Goal: Task Accomplishment & Management: Manage account settings

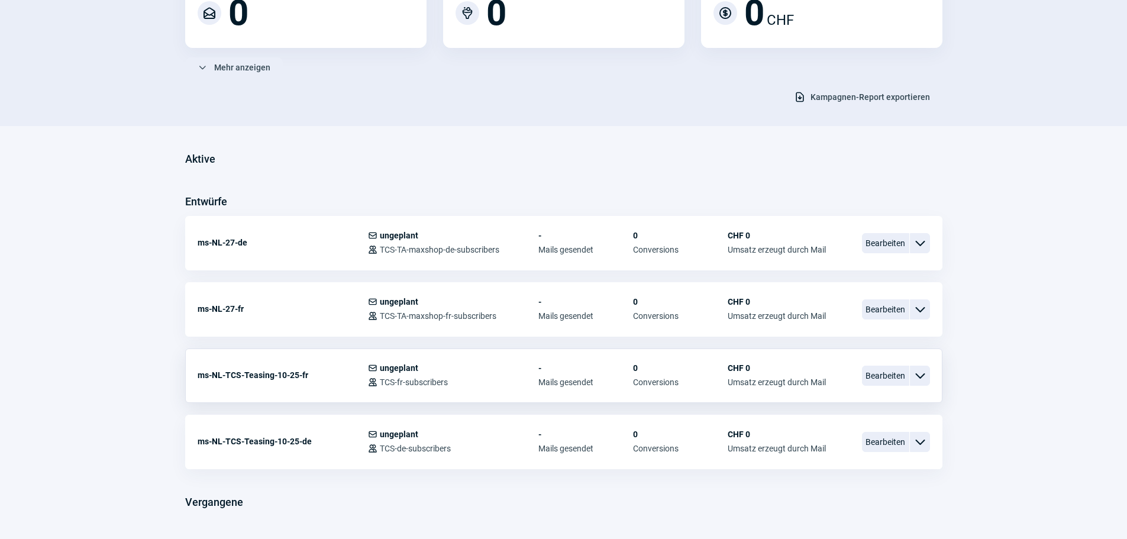
scroll to position [177, 0]
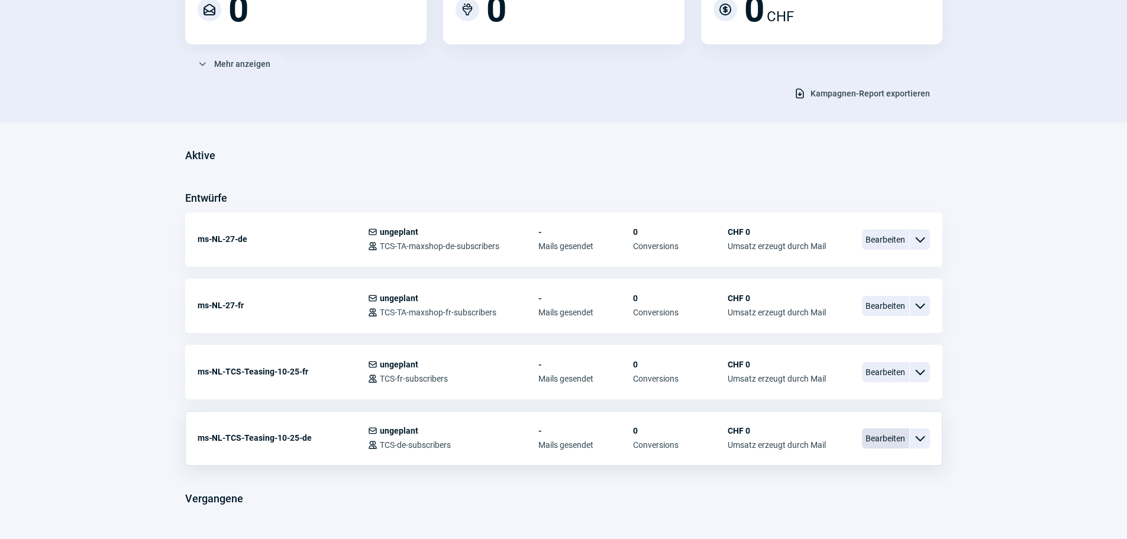
click at [881, 435] on span "Bearbeiten" at bounding box center [885, 438] width 47 height 20
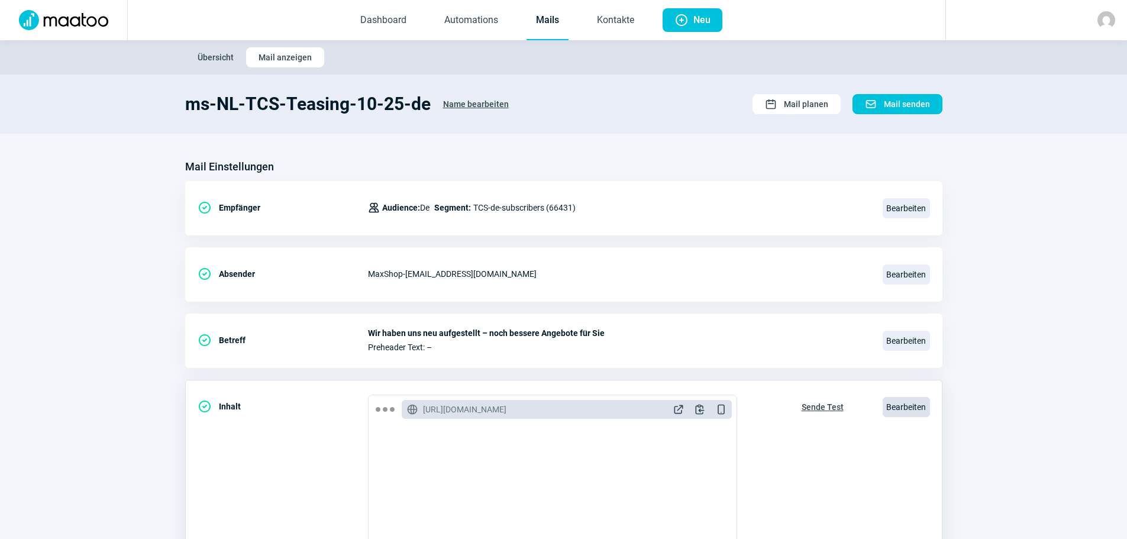
click at [902, 406] on span "Bearbeiten" at bounding box center [906, 407] width 47 height 20
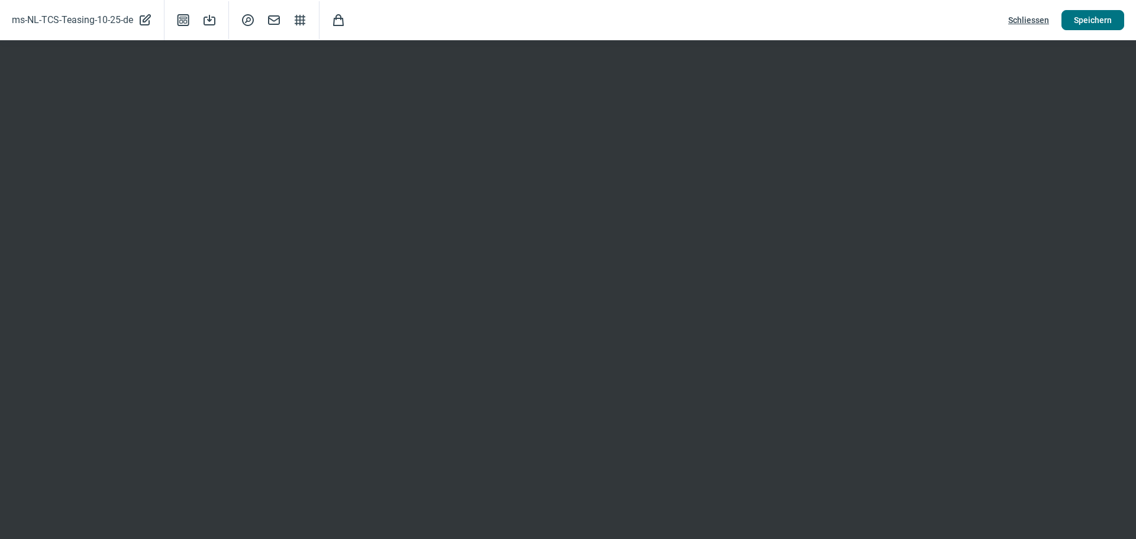
click at [1099, 18] on span "Speichern" at bounding box center [1093, 20] width 38 height 19
click at [273, 20] on span "Mail icon" at bounding box center [274, 20] width 14 height 14
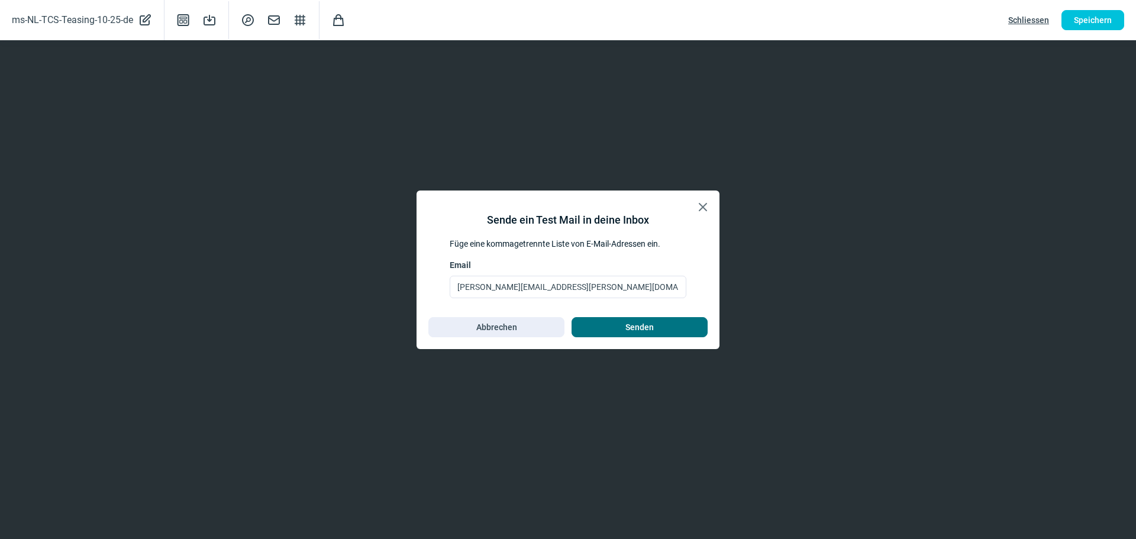
click at [621, 324] on span "Senden" at bounding box center [639, 327] width 111 height 19
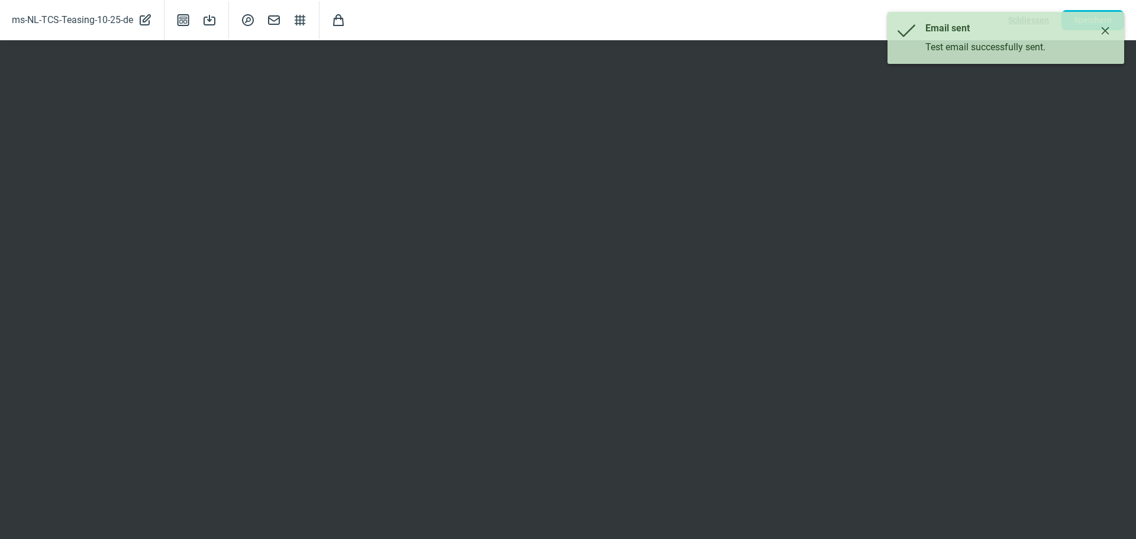
click at [1094, 22] on div "Email sent Test email successfully sent." at bounding box center [1005, 38] width 237 height 52
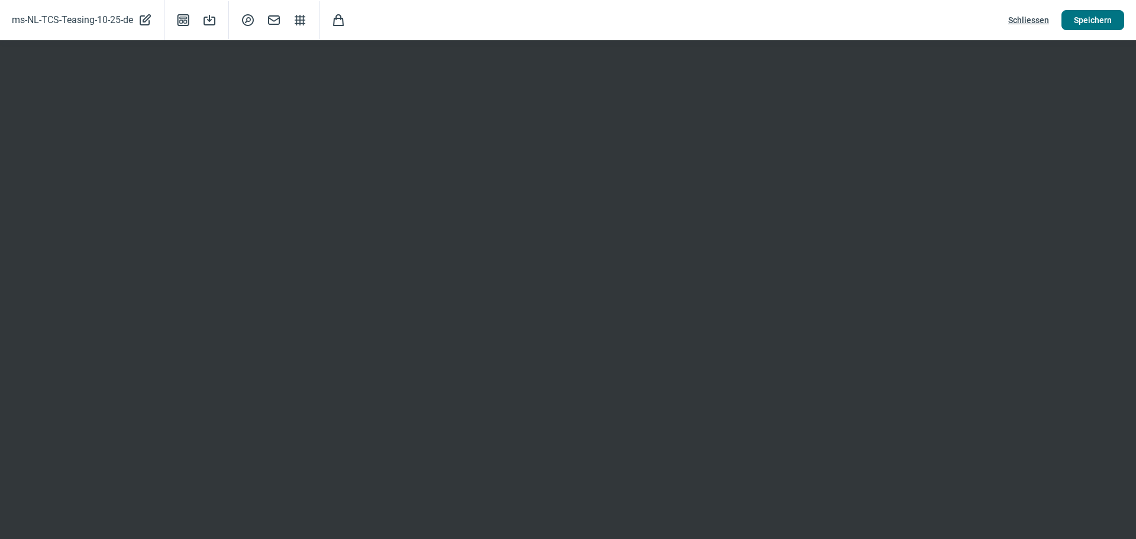
click at [1109, 19] on span "Speichern" at bounding box center [1093, 20] width 38 height 19
click at [1029, 18] on span "Schliessen" at bounding box center [1028, 20] width 41 height 19
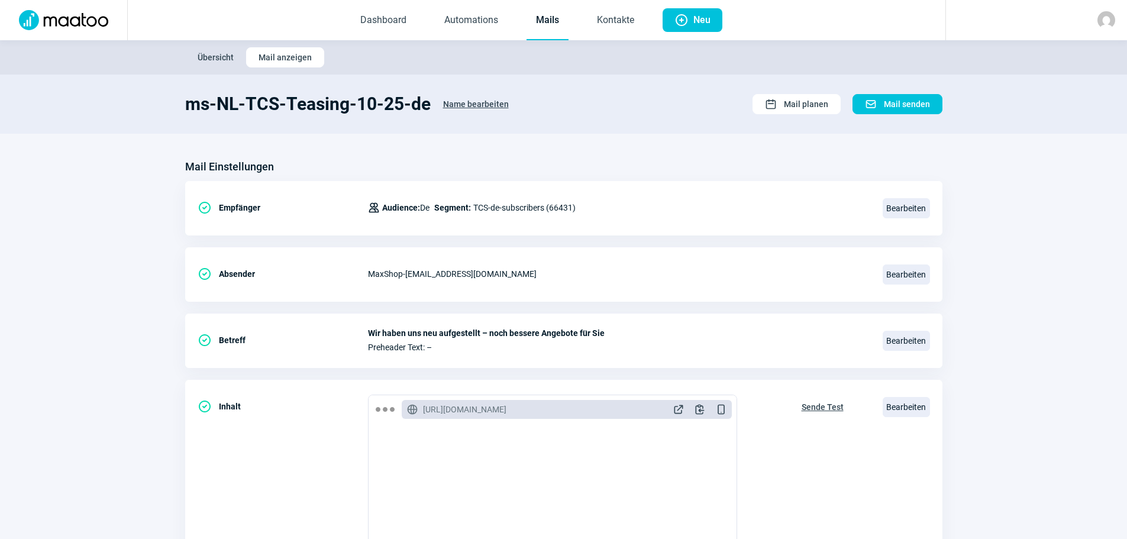
click at [218, 57] on span "Übersicht" at bounding box center [216, 57] width 36 height 19
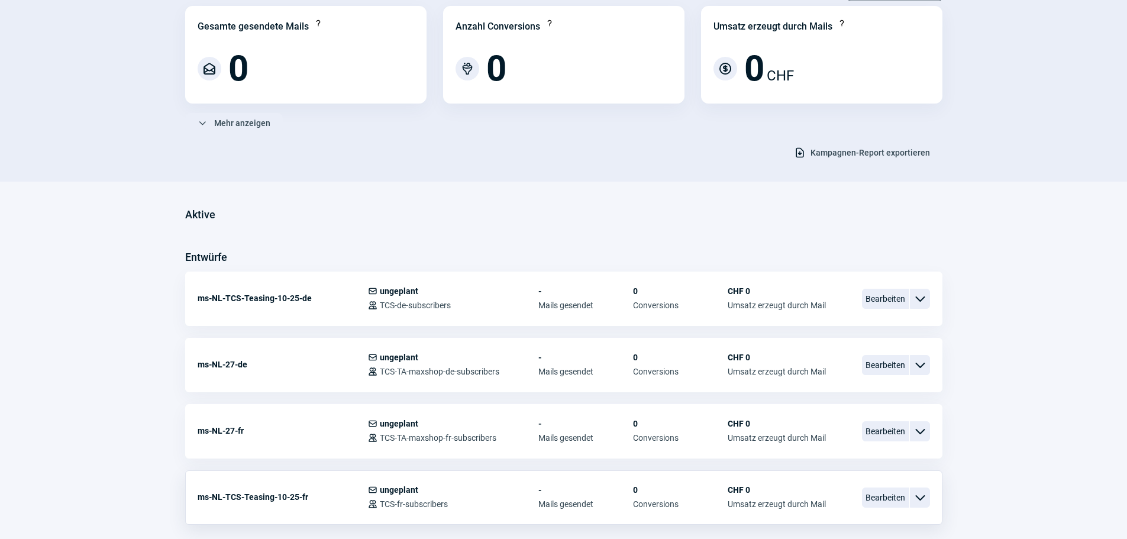
scroll to position [208, 0]
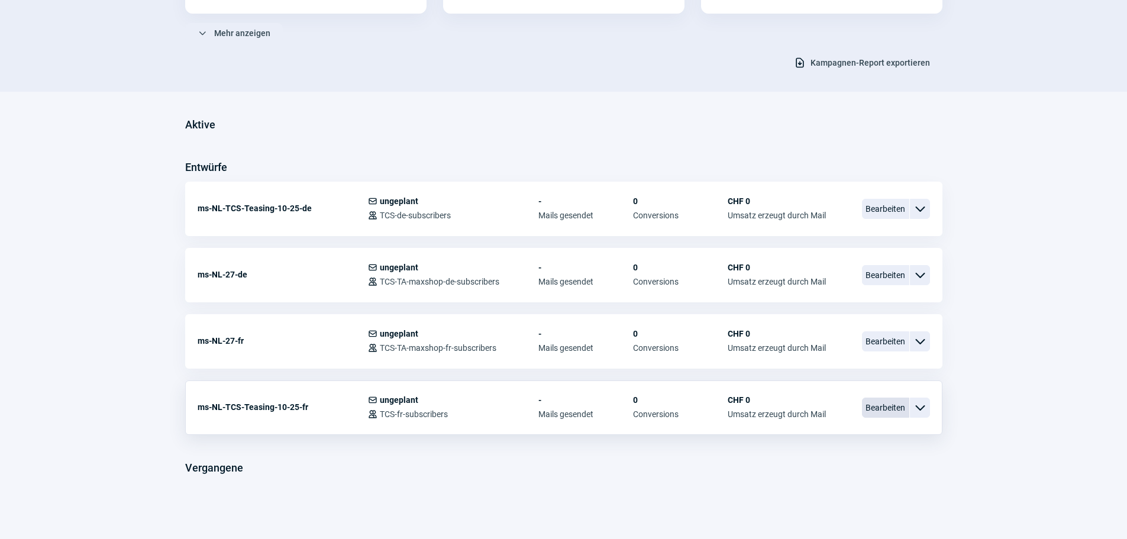
click at [886, 408] on span "Bearbeiten" at bounding box center [885, 408] width 47 height 20
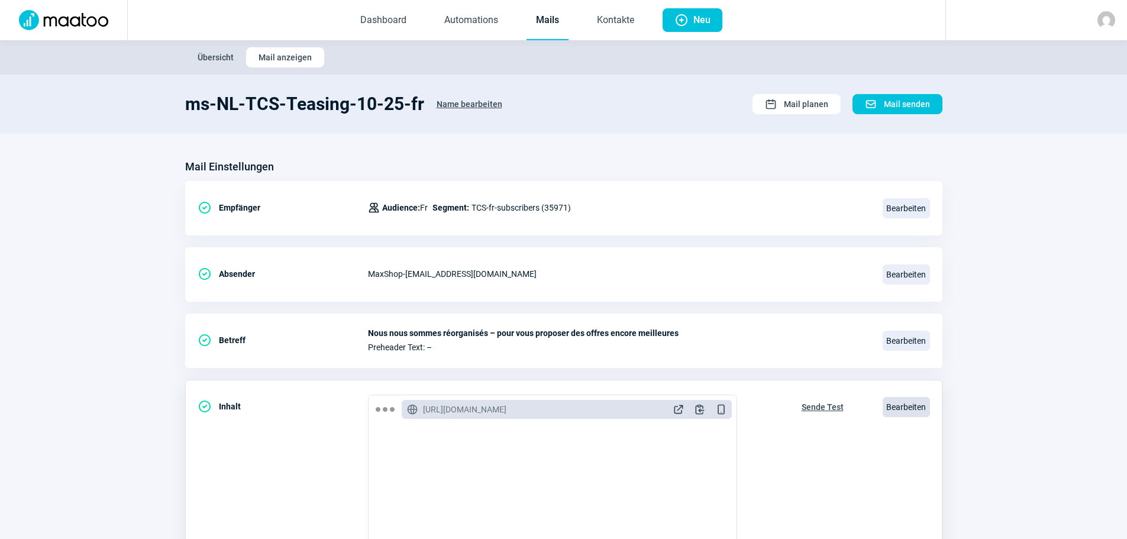
click at [907, 409] on span "Bearbeiten" at bounding box center [906, 407] width 47 height 20
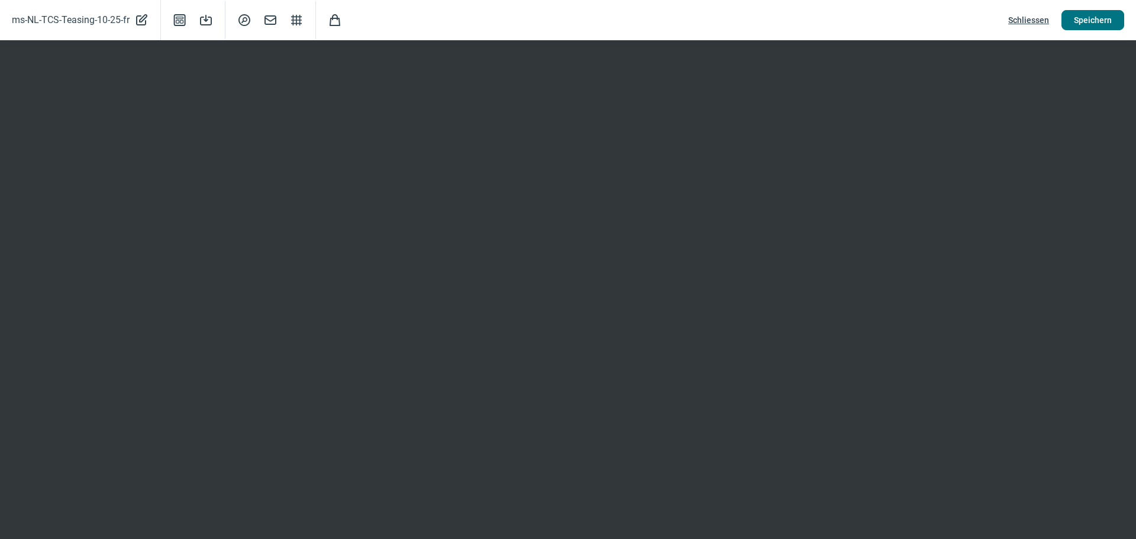
click at [1096, 23] on span "Speichern" at bounding box center [1093, 20] width 38 height 19
click at [269, 20] on span "Mail icon" at bounding box center [270, 20] width 14 height 14
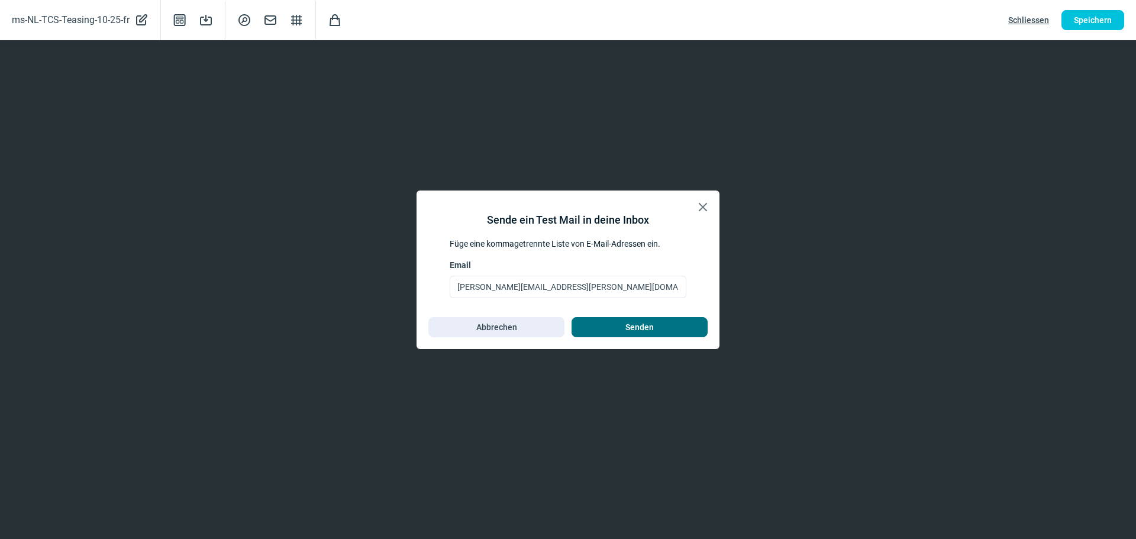
click at [632, 324] on span "Senden" at bounding box center [639, 327] width 28 height 19
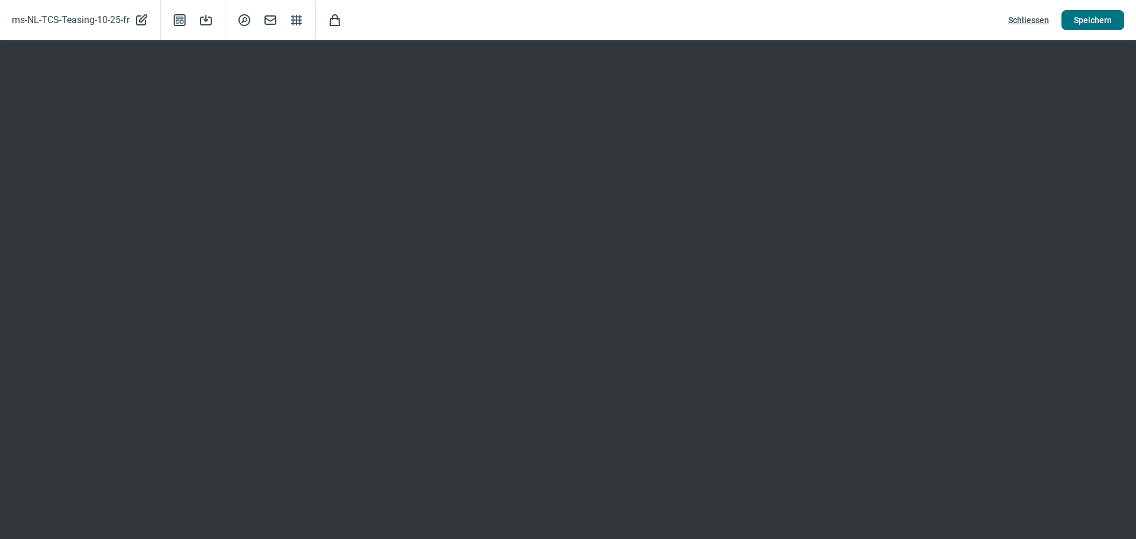
click at [1089, 18] on span "Speichern" at bounding box center [1093, 20] width 38 height 19
click at [1036, 21] on span "Schliessen" at bounding box center [1028, 20] width 41 height 19
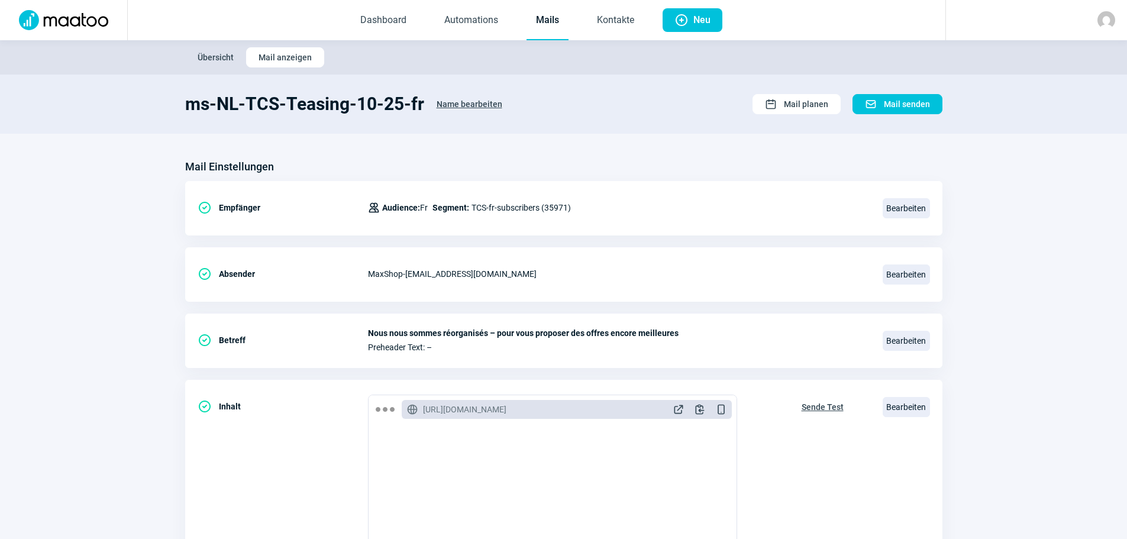
click at [204, 60] on span "Übersicht" at bounding box center [216, 57] width 36 height 19
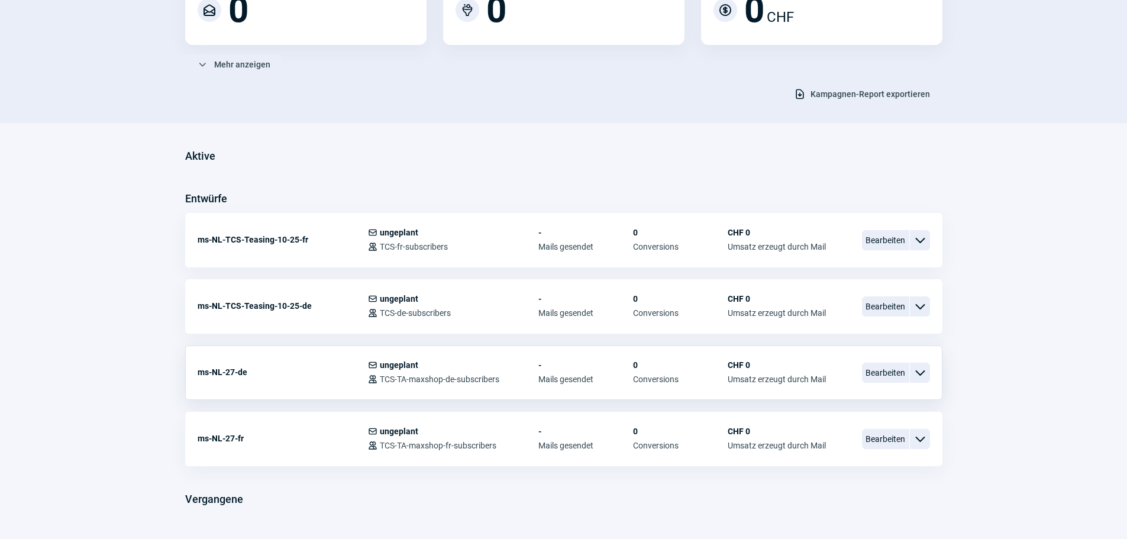
scroll to position [177, 0]
click at [886, 308] on span "Bearbeiten" at bounding box center [885, 306] width 47 height 20
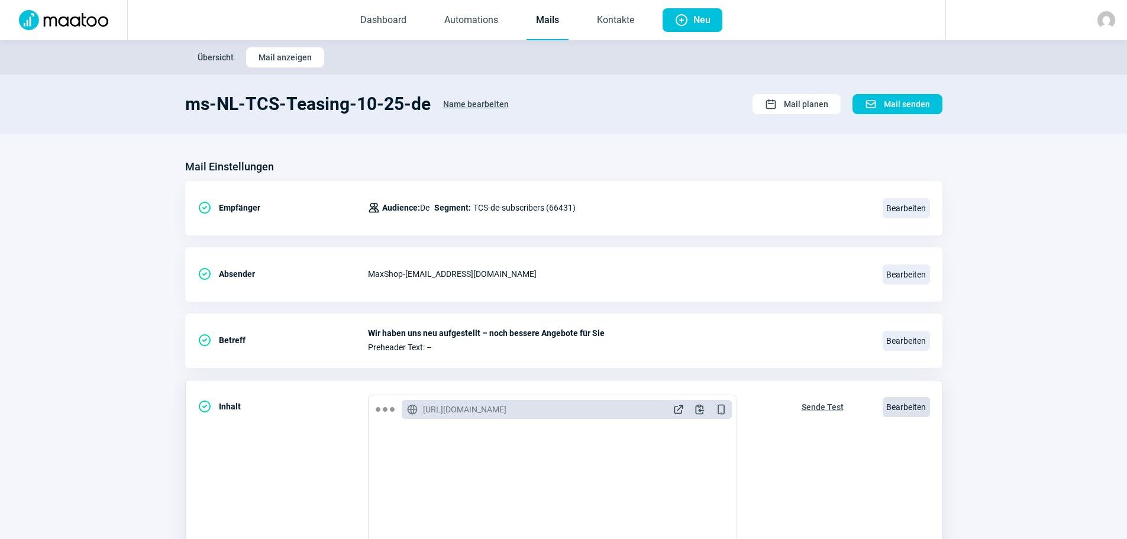
click at [897, 412] on span "Bearbeiten" at bounding box center [906, 407] width 47 height 20
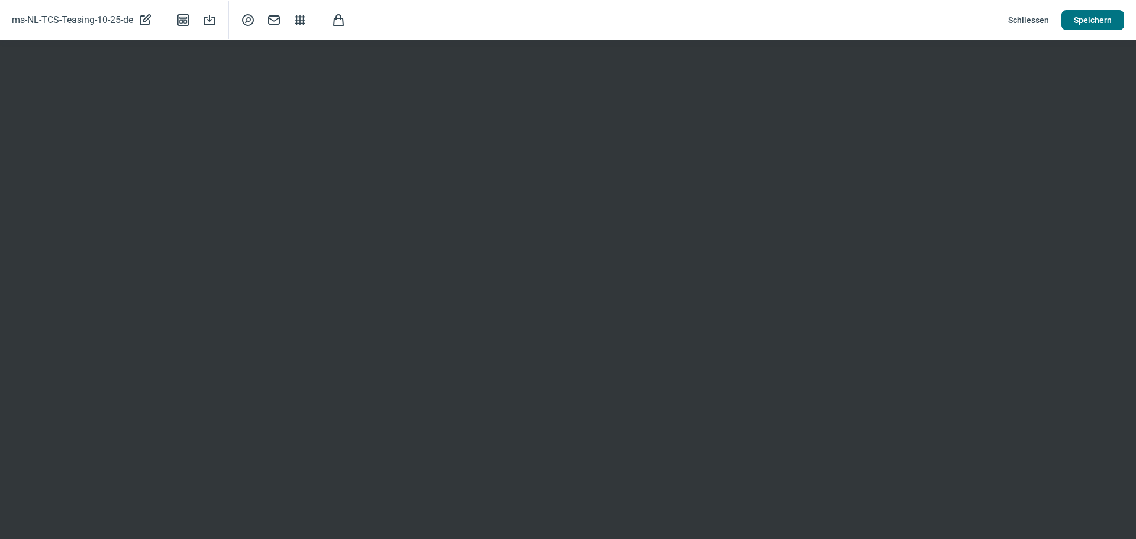
click at [1099, 22] on span "Speichern" at bounding box center [1093, 20] width 38 height 19
click at [273, 17] on span "Mail icon" at bounding box center [274, 20] width 14 height 14
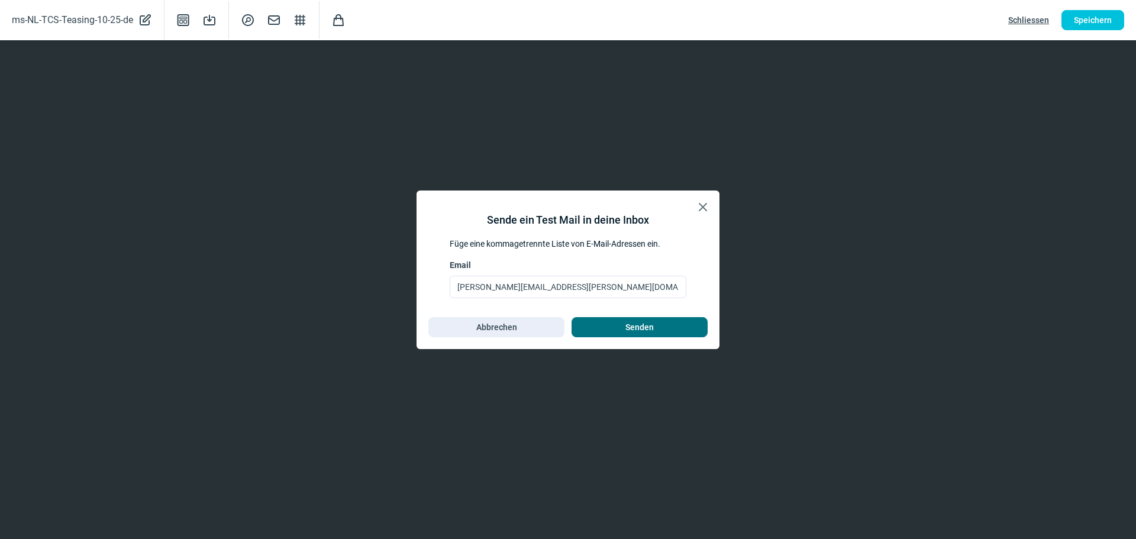
click at [643, 324] on span "Senden" at bounding box center [639, 327] width 28 height 19
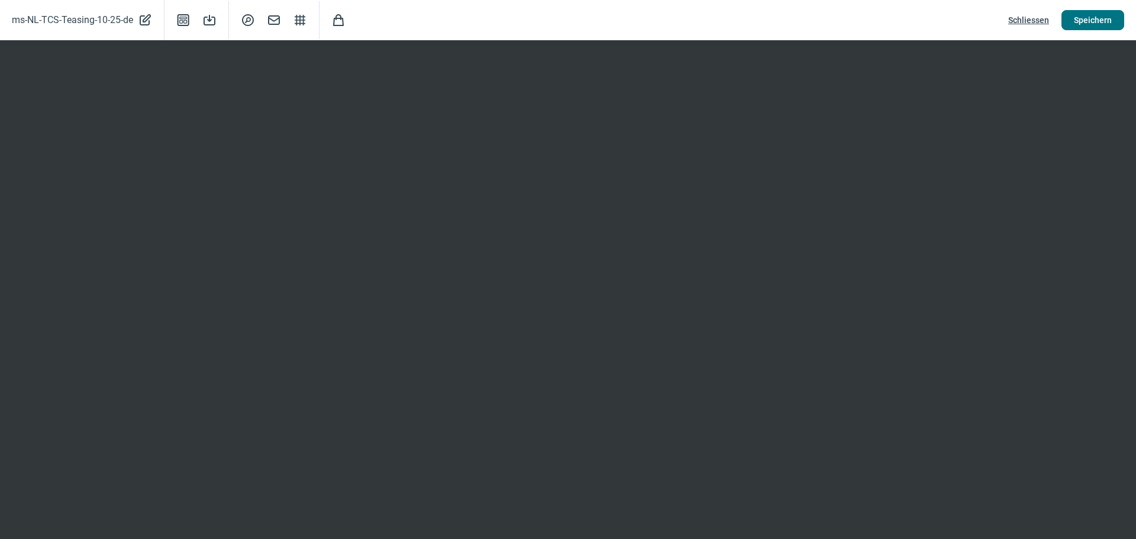
click at [1101, 19] on span "Speichern" at bounding box center [1093, 20] width 38 height 19
click at [1032, 22] on span "Schliessen" at bounding box center [1028, 20] width 41 height 19
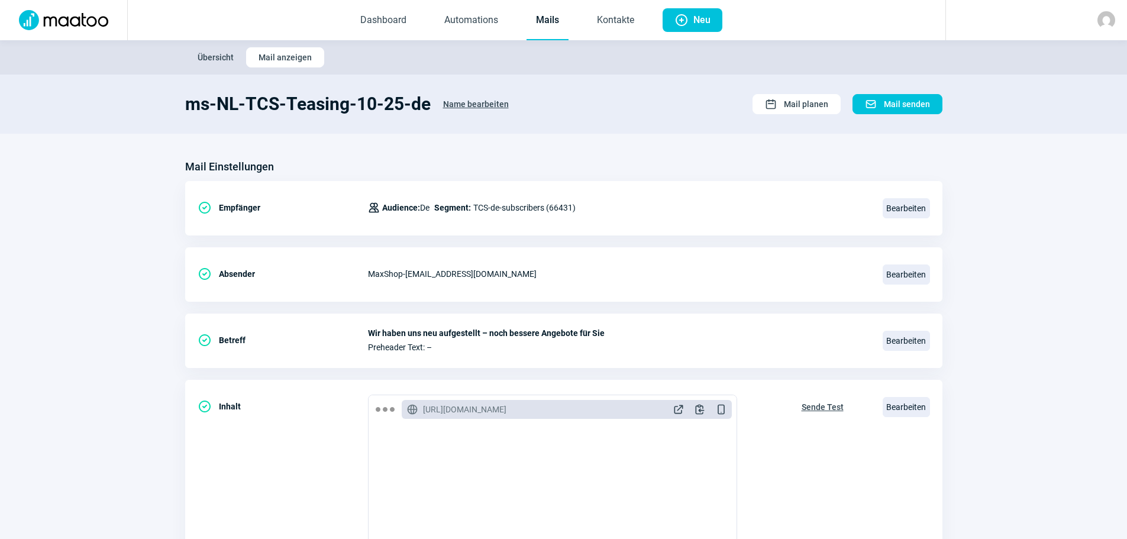
click at [218, 51] on span "Übersicht" at bounding box center [216, 57] width 36 height 19
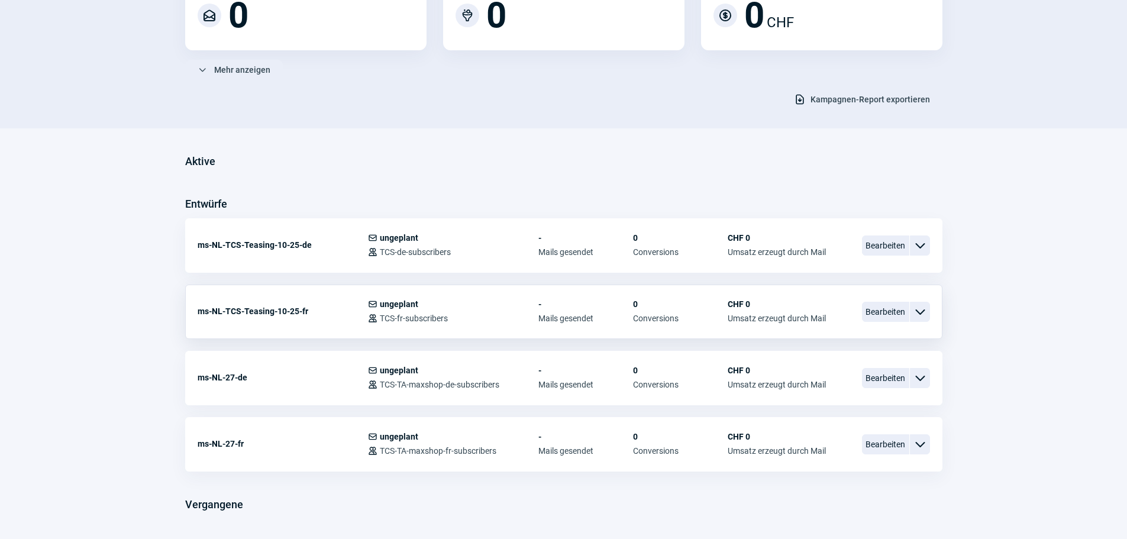
scroll to position [177, 0]
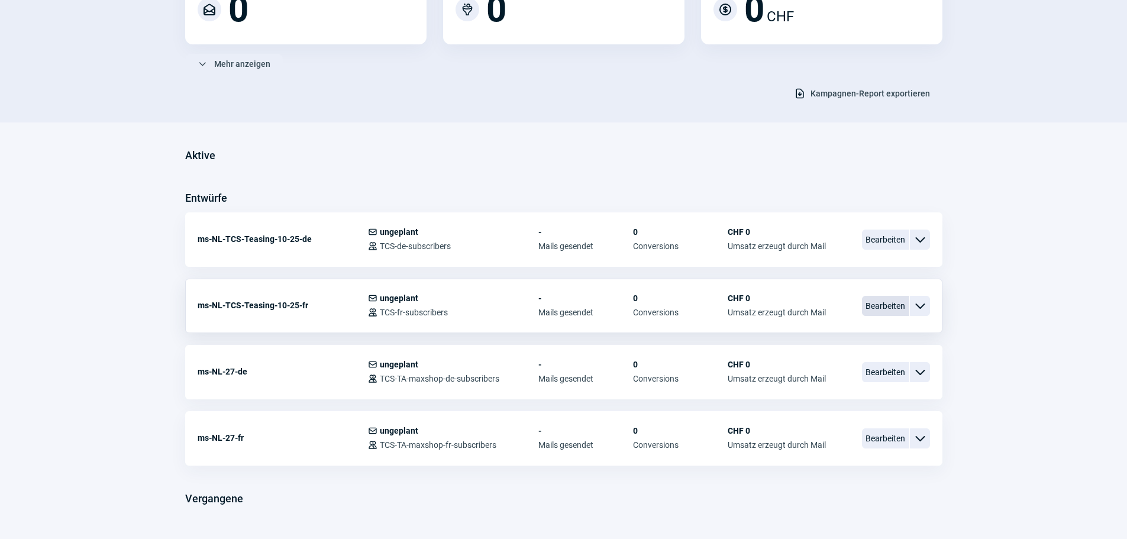
click at [890, 302] on span "Bearbeiten" at bounding box center [885, 306] width 47 height 20
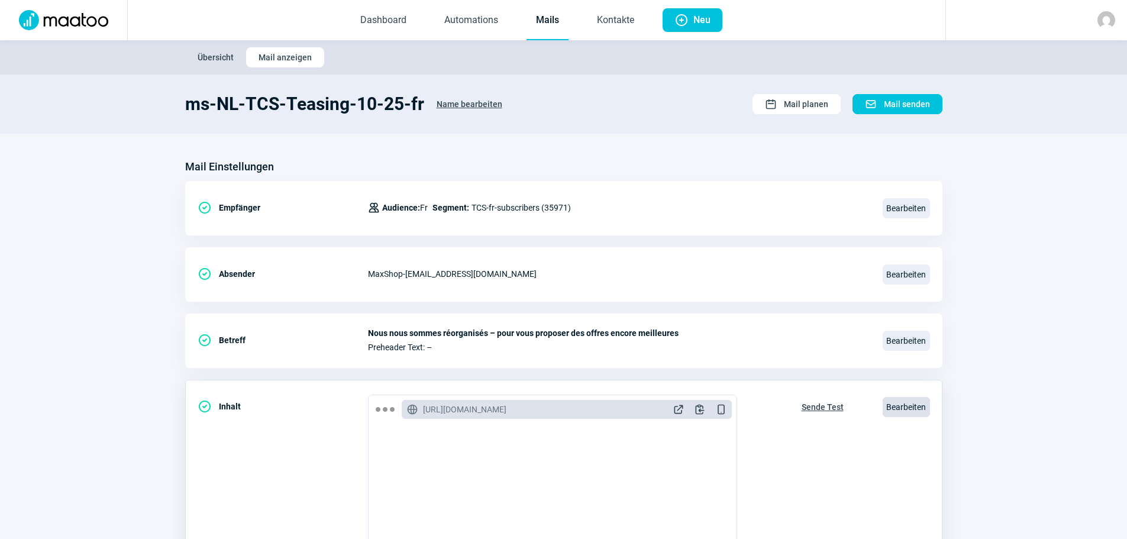
click at [913, 407] on span "Bearbeiten" at bounding box center [906, 407] width 47 height 20
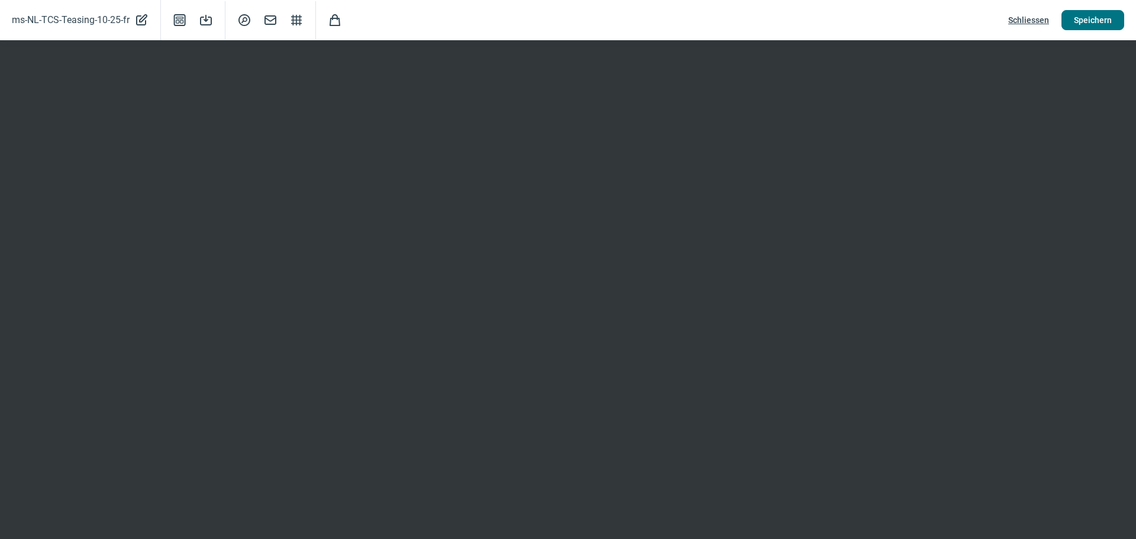
click at [1100, 25] on span "Speichern" at bounding box center [1093, 20] width 38 height 19
click at [274, 21] on span "Mail icon" at bounding box center [270, 20] width 14 height 14
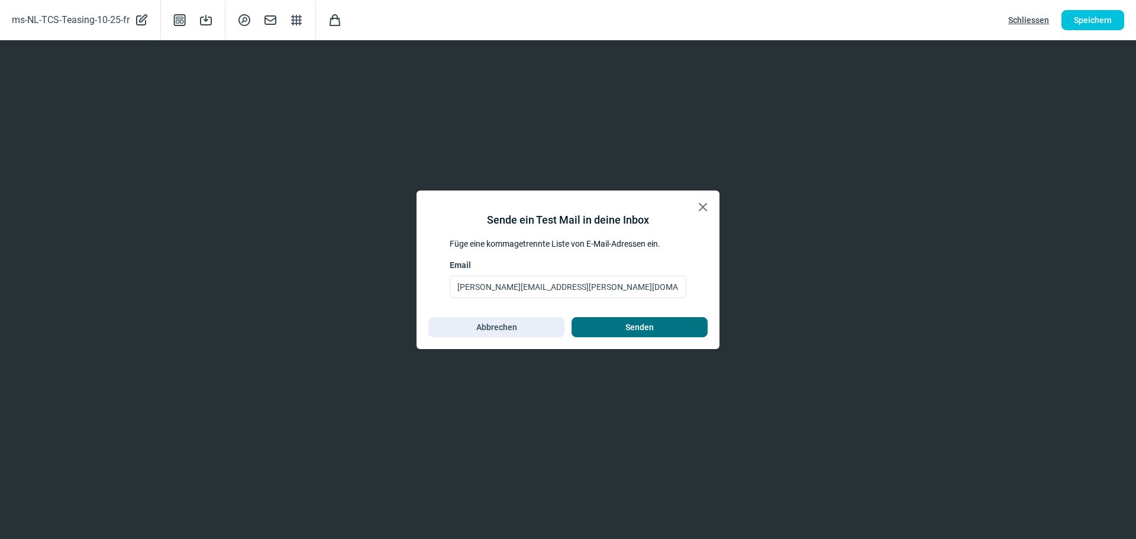
click at [638, 331] on span "Senden" at bounding box center [639, 327] width 28 height 19
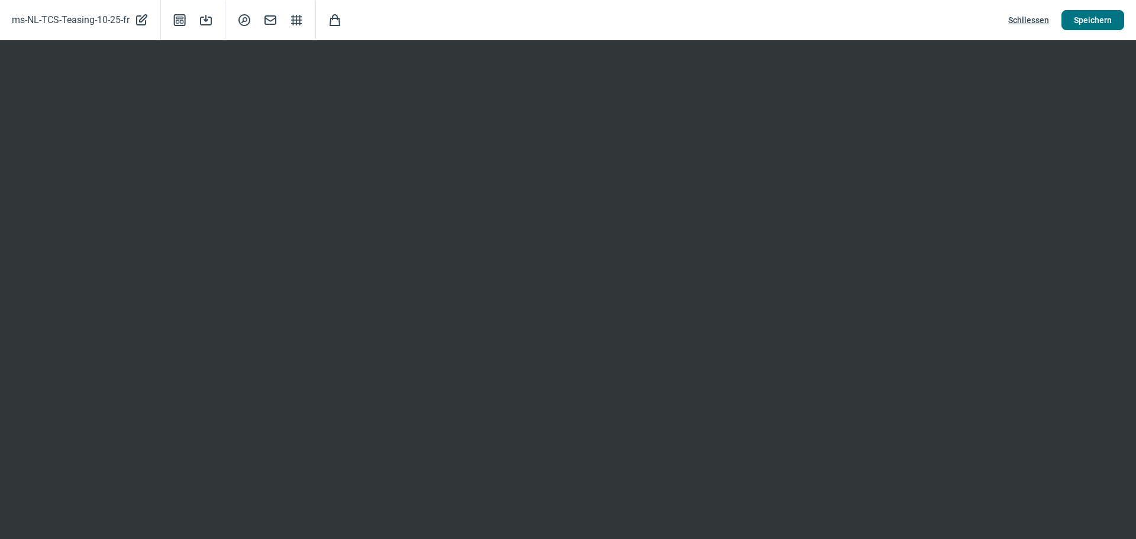
click at [1097, 21] on span "Speichern" at bounding box center [1093, 20] width 38 height 19
click at [1031, 21] on span "Schliessen" at bounding box center [1028, 20] width 41 height 19
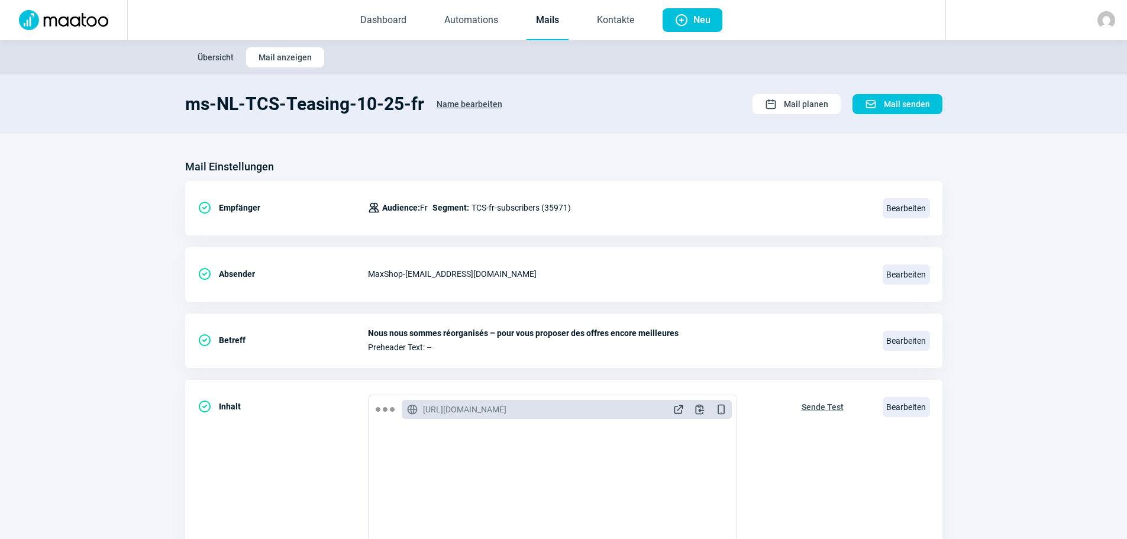
click at [219, 57] on span "Übersicht" at bounding box center [216, 57] width 36 height 19
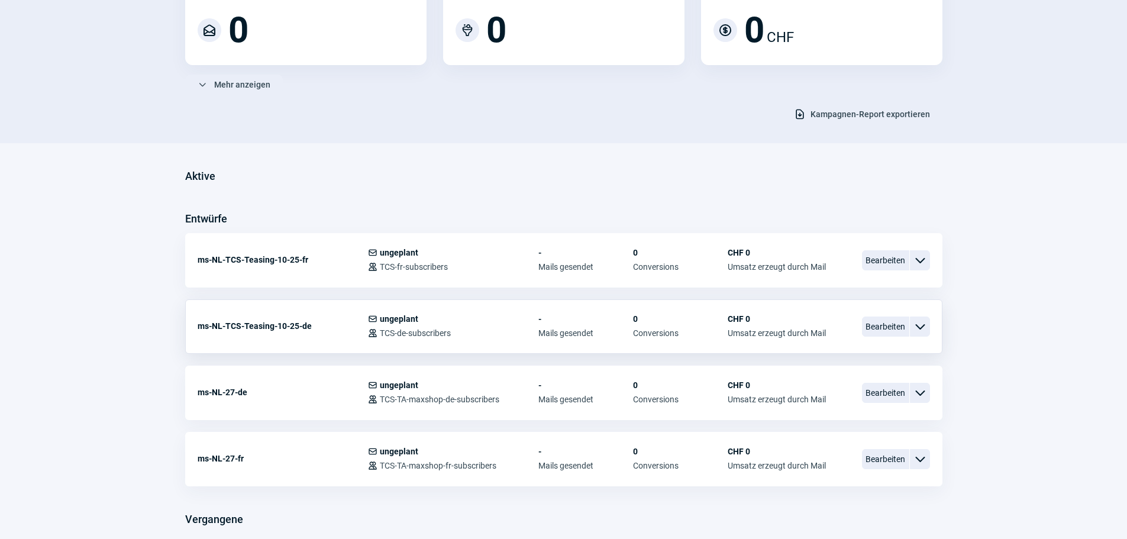
scroll to position [208, 0]
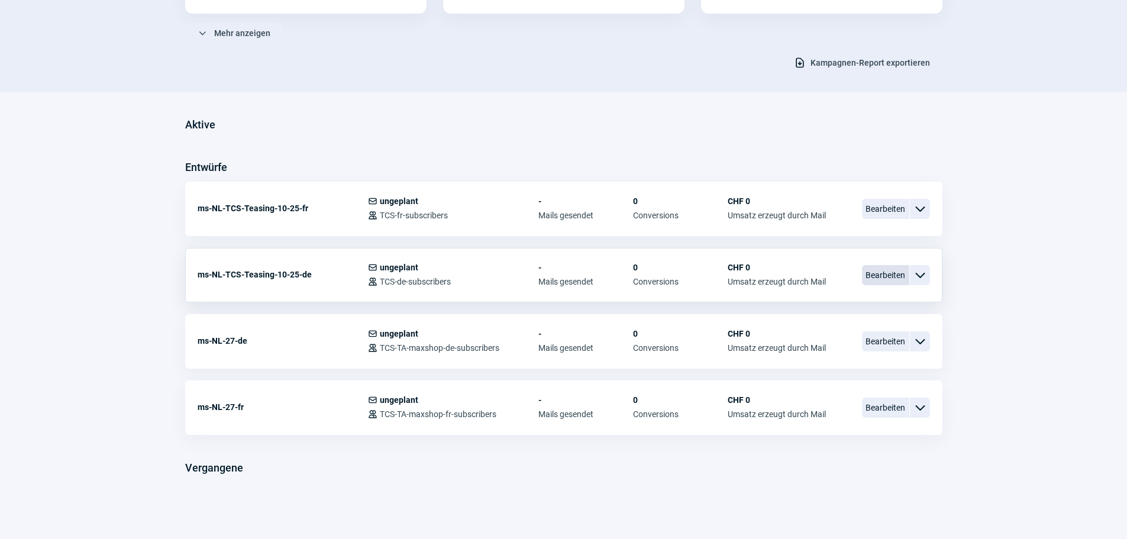
click at [878, 279] on span "Bearbeiten" at bounding box center [885, 275] width 47 height 20
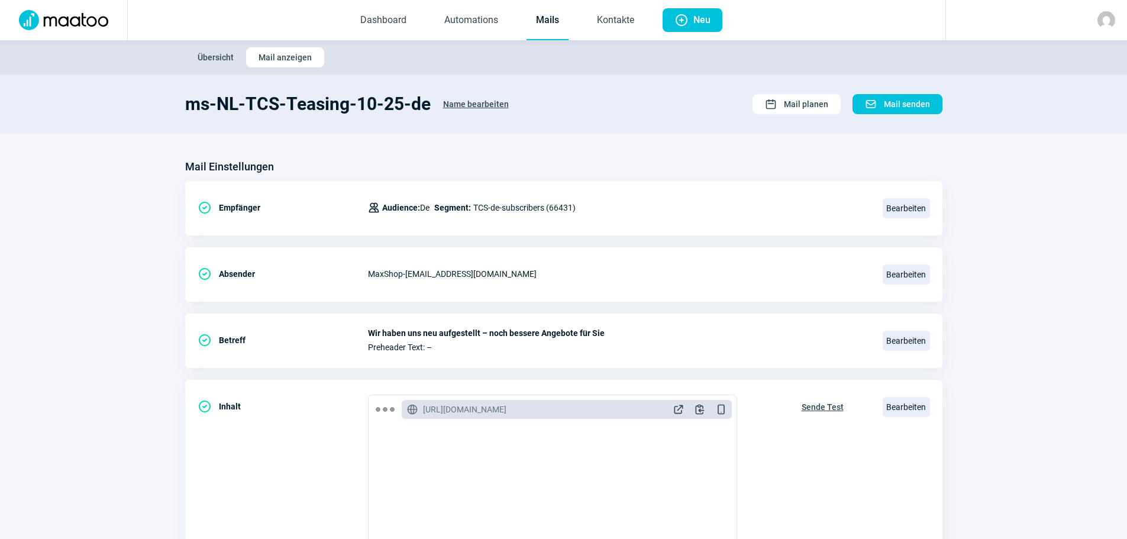
click at [470, 104] on span "Name bearbeiten" at bounding box center [476, 104] width 66 height 19
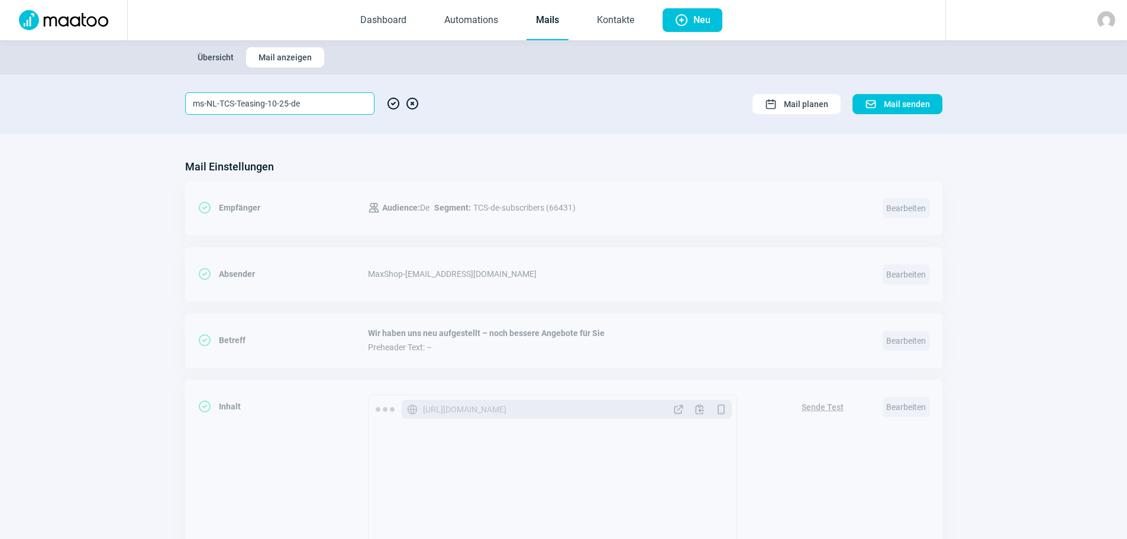
click at [265, 102] on input "ms-NL-TCS-Teasing-10-25-de" at bounding box center [279, 103] width 189 height 22
drag, startPoint x: 280, startPoint y: 102, endPoint x: 176, endPoint y: 101, distance: 104.7
click at [176, 101] on section "ms-NL-start-10-25-de CheckCircle icon XCircle icon Calendar icon Mail planen Ma…" at bounding box center [563, 104] width 1127 height 59
type input "ms-NL-start-10-25-de"
click at [395, 104] on span "CheckCircle icon" at bounding box center [393, 103] width 14 height 22
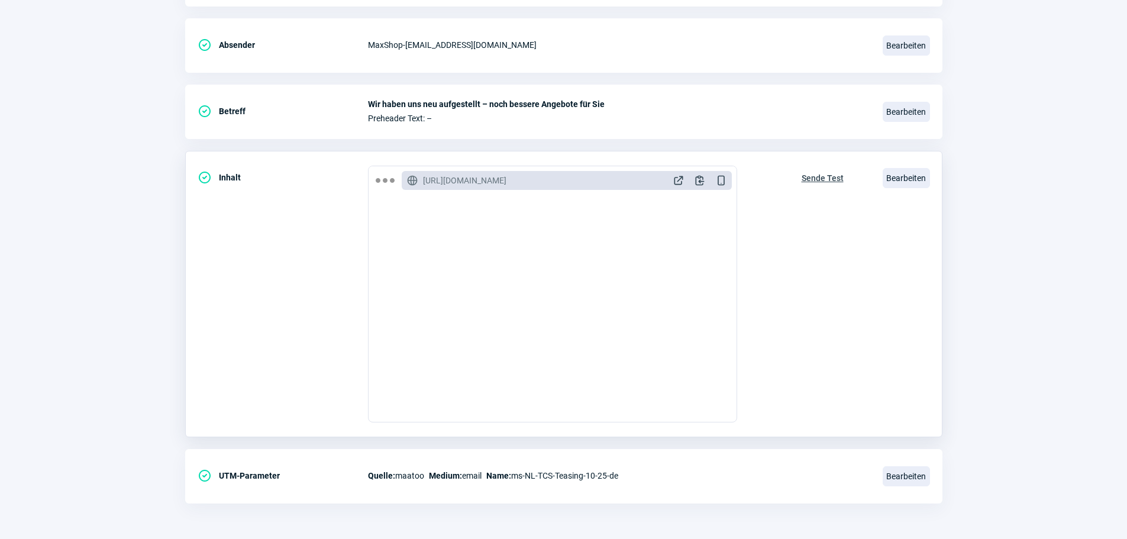
scroll to position [177, 0]
click at [918, 480] on span "Bearbeiten" at bounding box center [906, 476] width 47 height 20
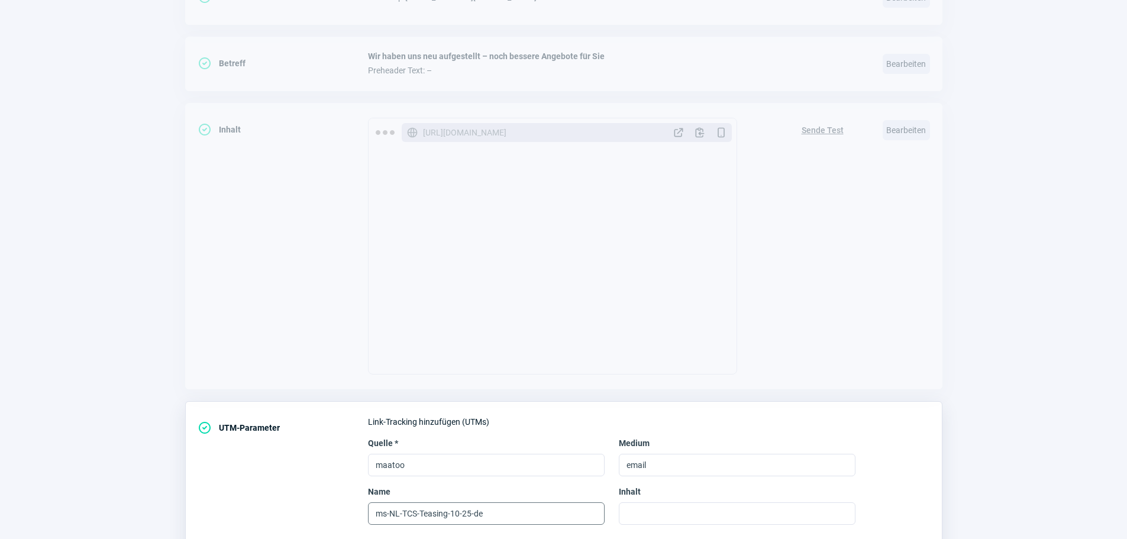
scroll to position [352, 0]
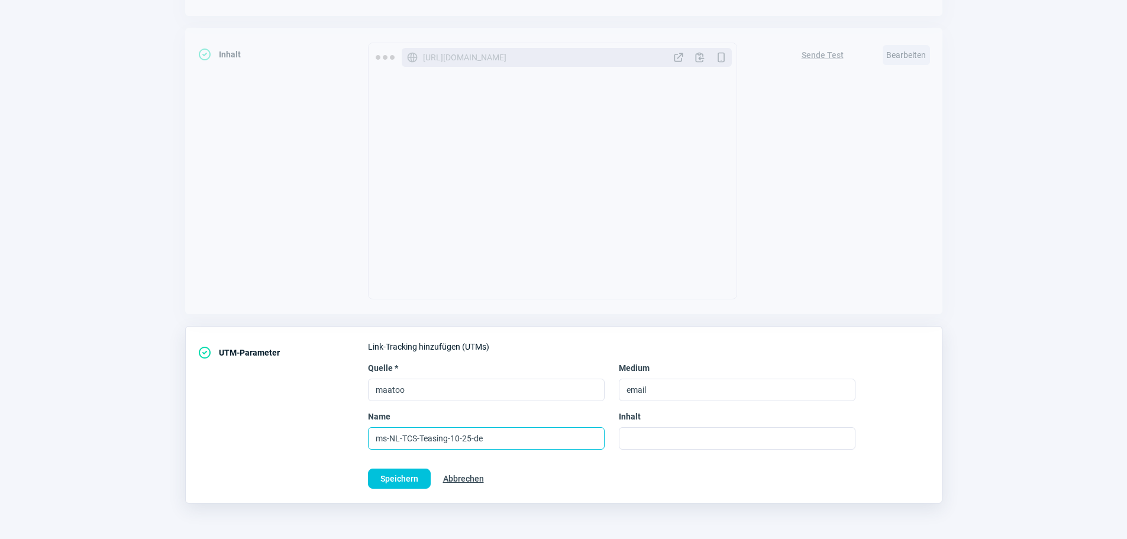
drag, startPoint x: 495, startPoint y: 439, endPoint x: 337, endPoint y: 438, distance: 157.4
click at [337, 438] on div "CheckCircle icon UTM-Parameter Link-Tracking hinzufügen (UTMs) Quelle * maatoo …" at bounding box center [563, 414] width 757 height 177
paste input "start"
type input "ms-NL-start-10-25-de"
click at [405, 478] on span "Speichern" at bounding box center [399, 478] width 38 height 19
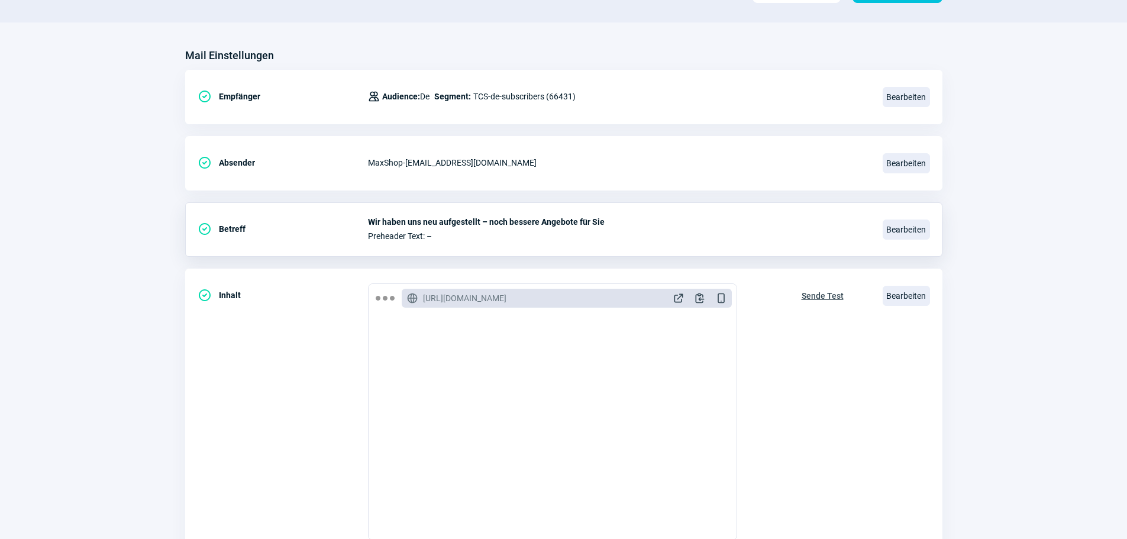
scroll to position [0, 0]
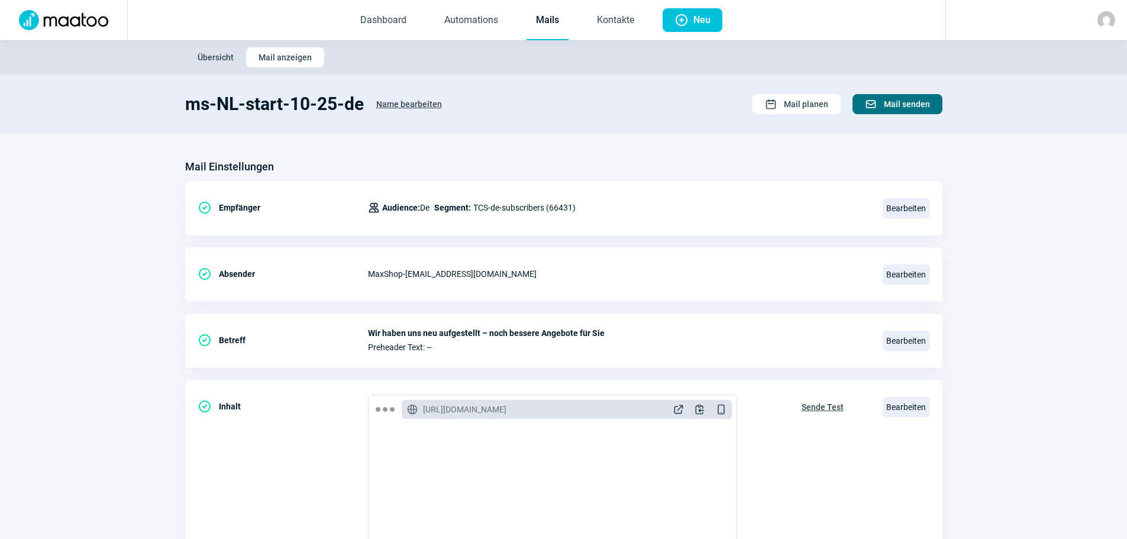
click at [910, 103] on span "Mail senden" at bounding box center [907, 104] width 46 height 19
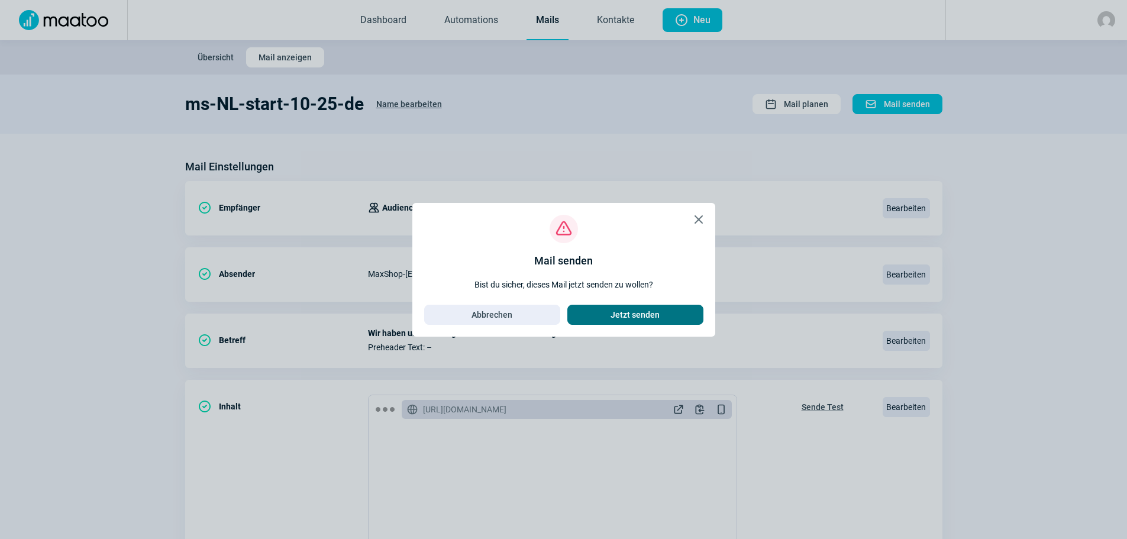
click at [618, 312] on span "Jetzt senden" at bounding box center [635, 314] width 49 height 19
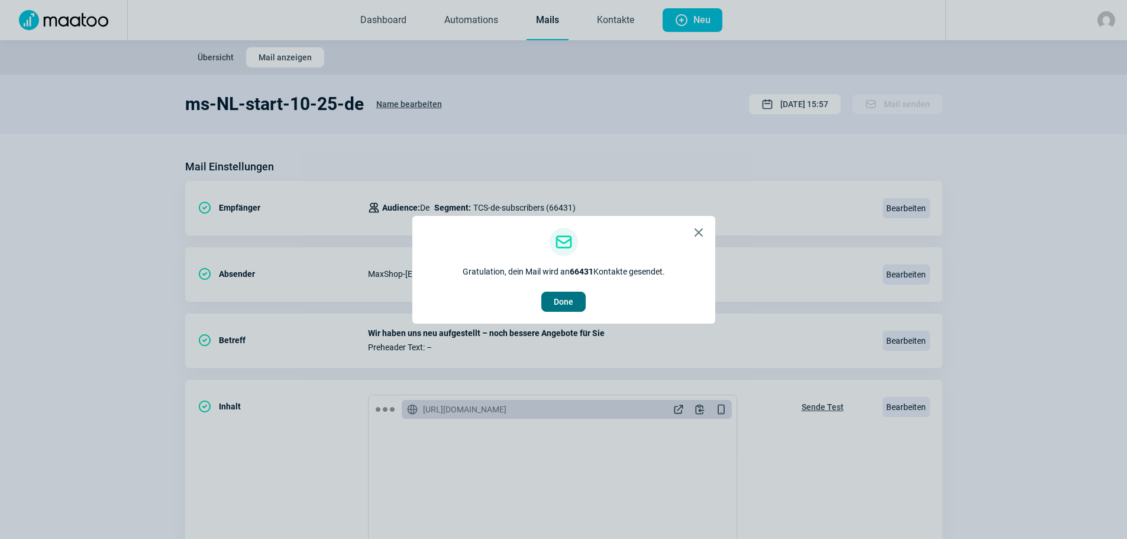
click at [561, 305] on span "Done" at bounding box center [564, 301] width 20 height 19
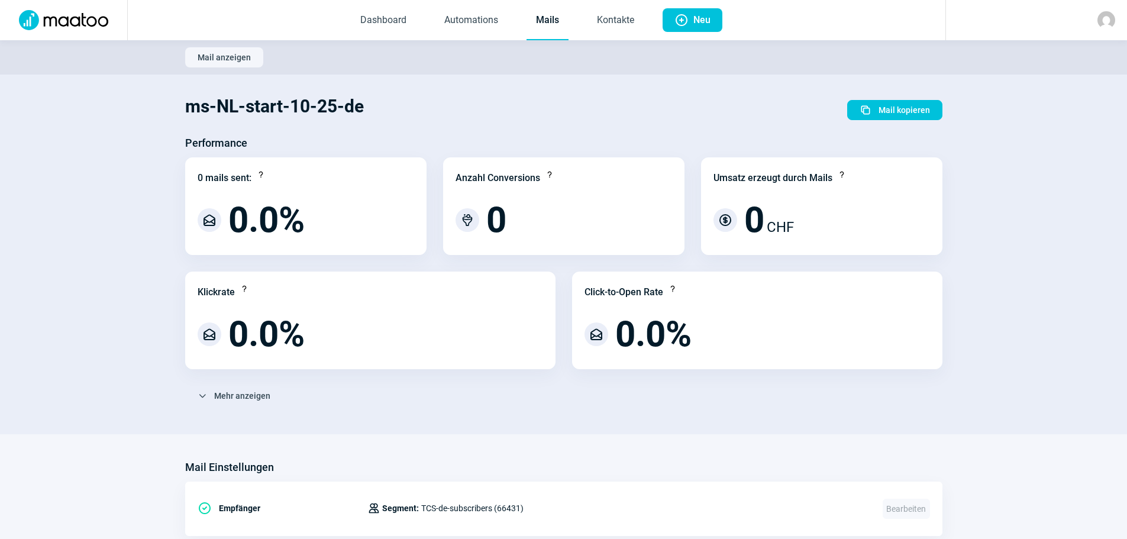
click at [554, 25] on link "Mails" at bounding box center [548, 20] width 42 height 39
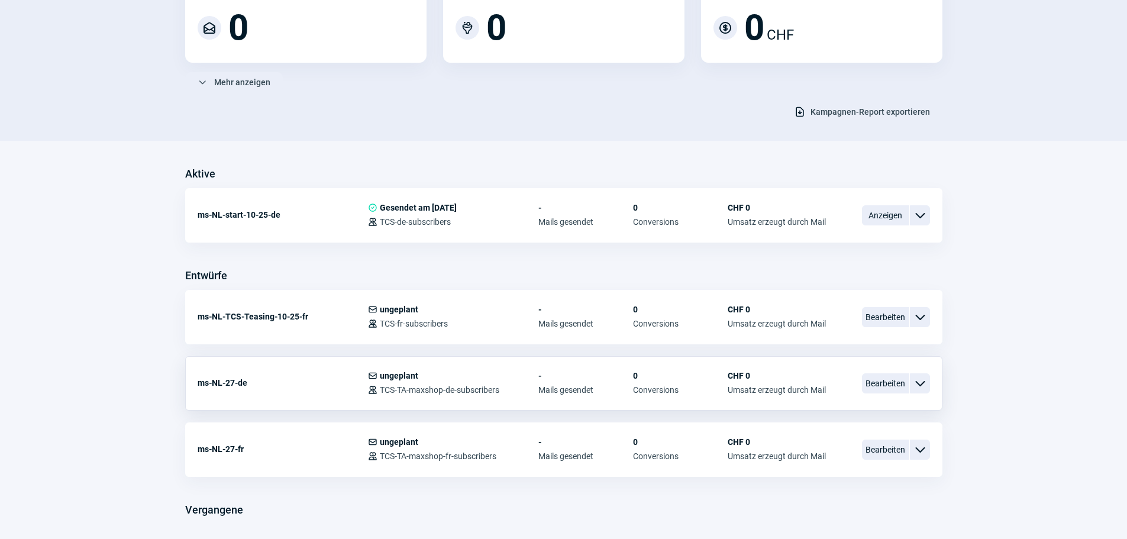
scroll to position [177, 0]
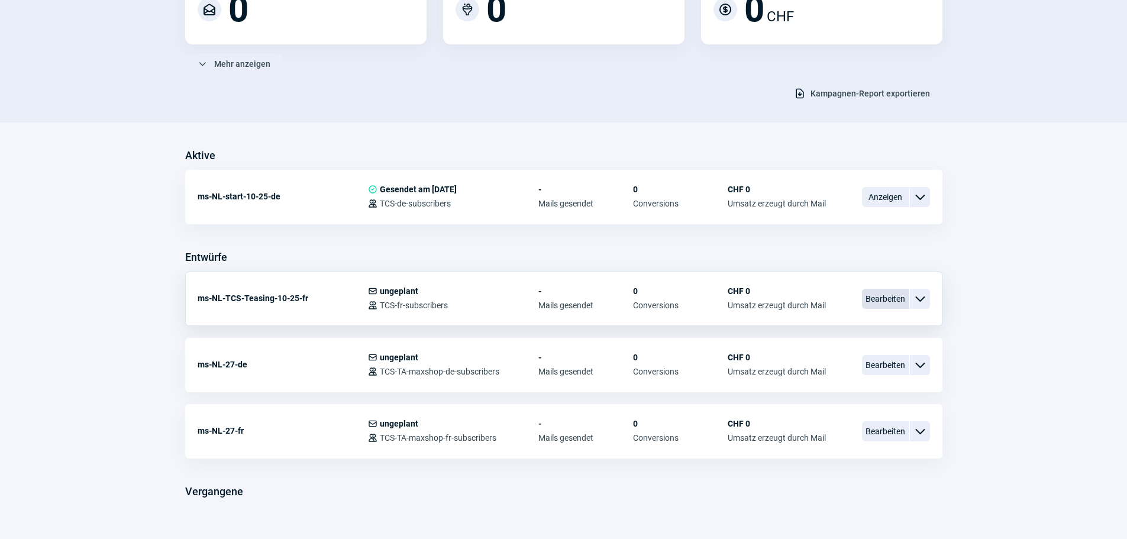
click at [873, 296] on span "Bearbeiten" at bounding box center [885, 299] width 47 height 20
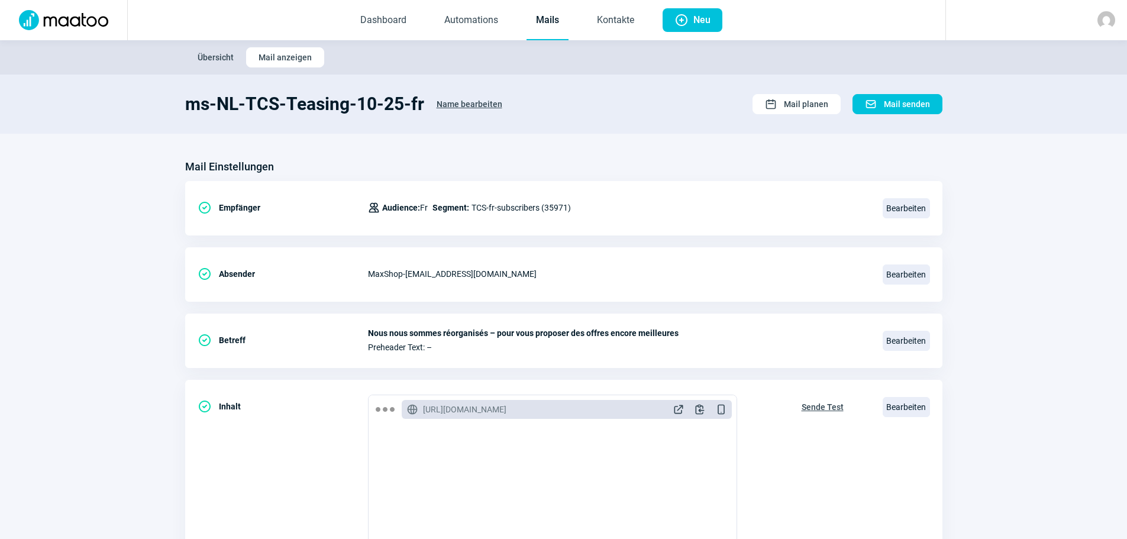
click at [448, 101] on span "Name bearbeiten" at bounding box center [470, 104] width 66 height 19
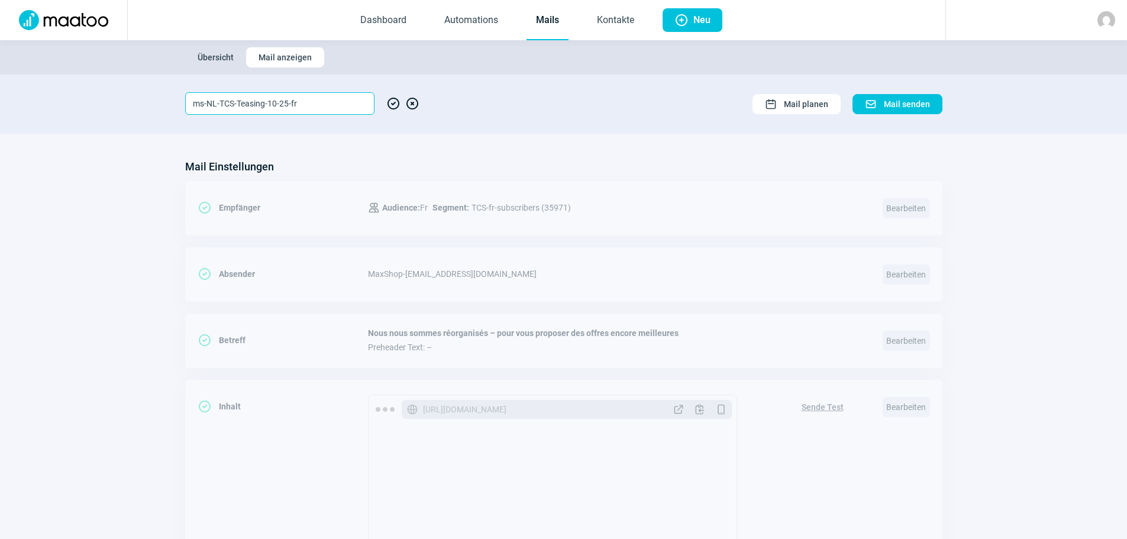
click at [265, 106] on input "ms-NL-TCS-Teasing-10-25-fr" at bounding box center [279, 103] width 189 height 22
drag, startPoint x: 300, startPoint y: 98, endPoint x: 156, endPoint y: 96, distance: 144.4
click at [159, 96] on section "ms-NL-TCS-start-10-25-fr CheckCircle icon XCircle icon Calendar icon Mail plane…" at bounding box center [563, 104] width 1127 height 59
type input "ms-NL-TCS-start-10-25-fr"
click at [392, 101] on span "CheckCircle icon" at bounding box center [393, 103] width 14 height 22
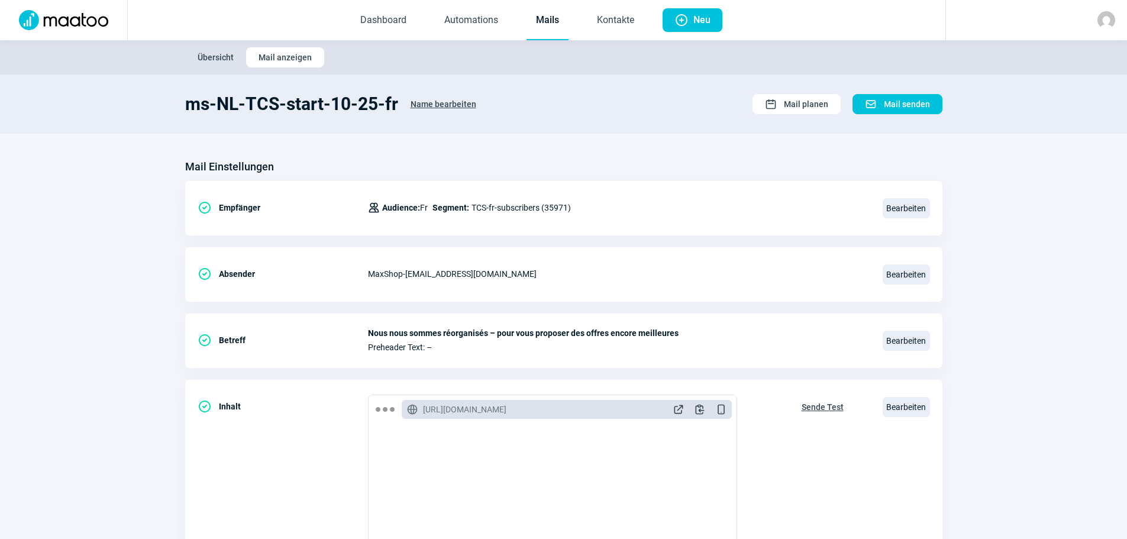
click at [218, 54] on span "Übersicht" at bounding box center [216, 57] width 36 height 19
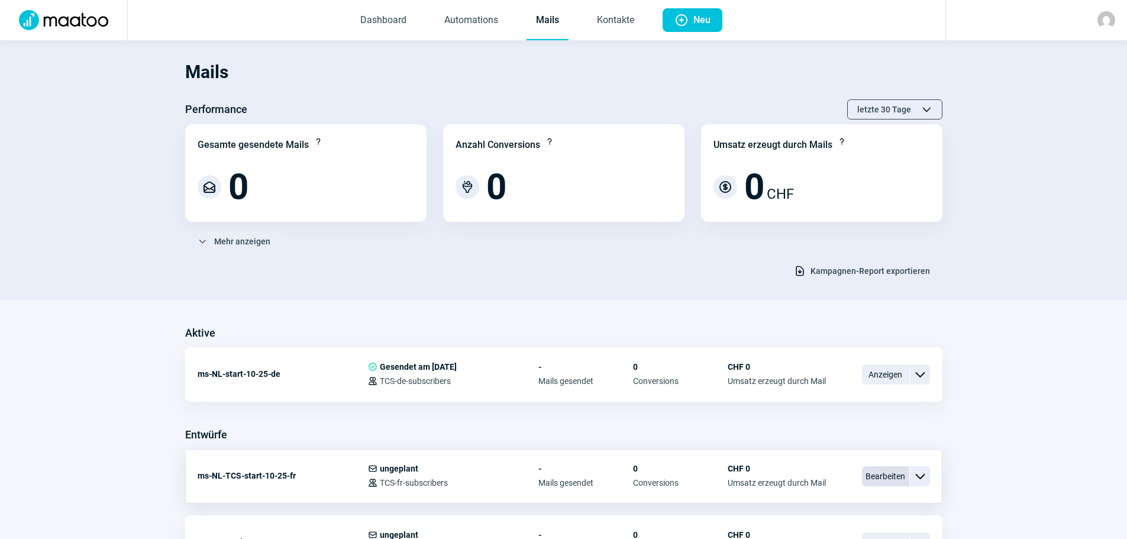
click at [880, 477] on span "Bearbeiten" at bounding box center [885, 476] width 47 height 20
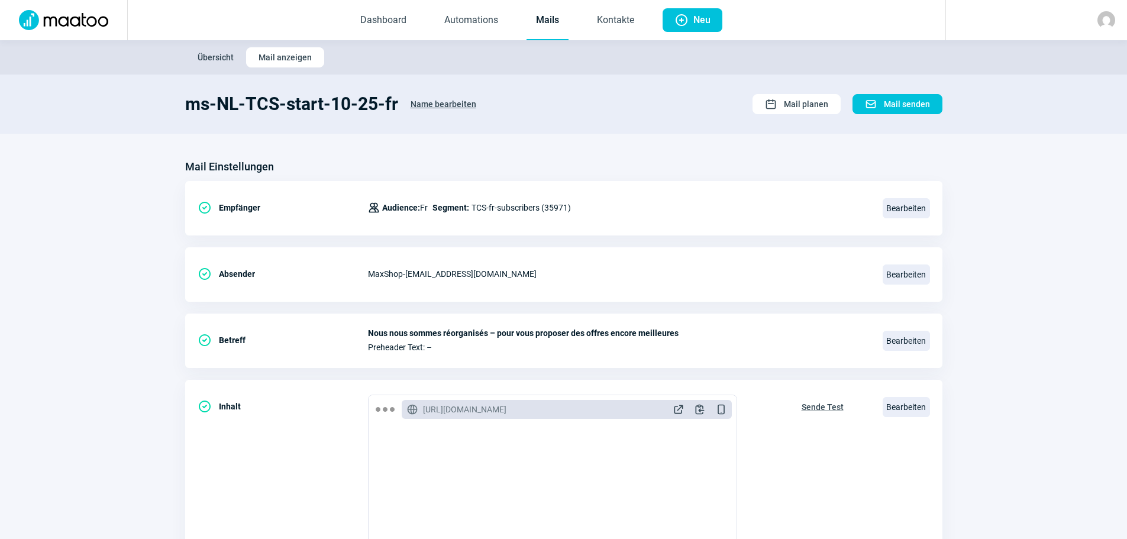
click at [439, 99] on span "Name bearbeiten" at bounding box center [444, 104] width 66 height 19
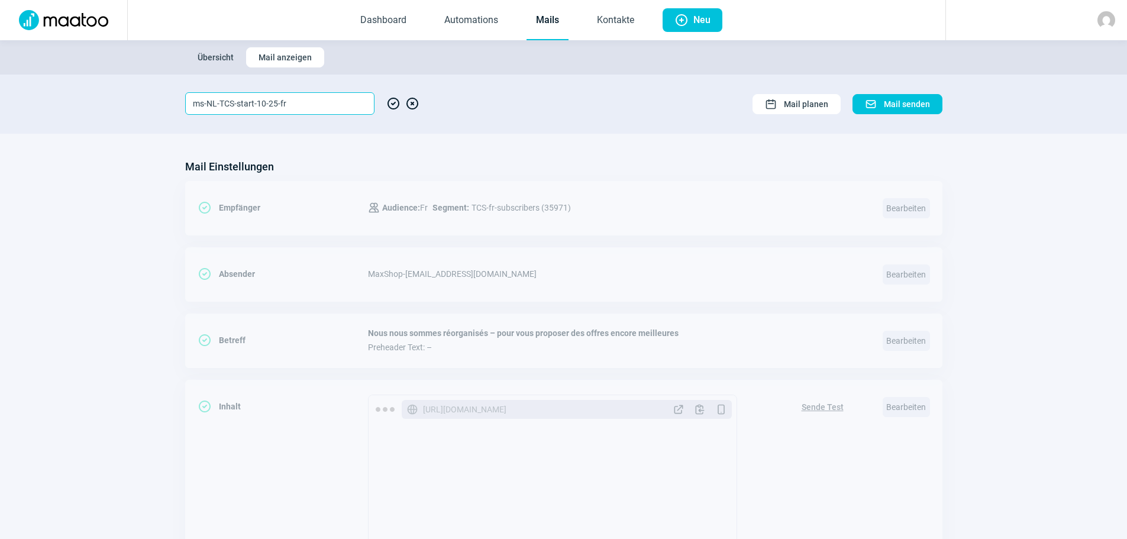
click at [233, 103] on input "ms-NL-TCS-start-10-25-fr" at bounding box center [279, 103] width 189 height 22
drag, startPoint x: 280, startPoint y: 101, endPoint x: 159, endPoint y: 102, distance: 120.7
click at [159, 102] on section "ms-NL-start-10-25-fr CheckCircle icon XCircle icon Calendar icon Mail planen Ma…" at bounding box center [563, 104] width 1127 height 59
type input "ms-NL-start-10-25-fr"
click at [393, 107] on span "CheckCircle icon" at bounding box center [393, 103] width 14 height 22
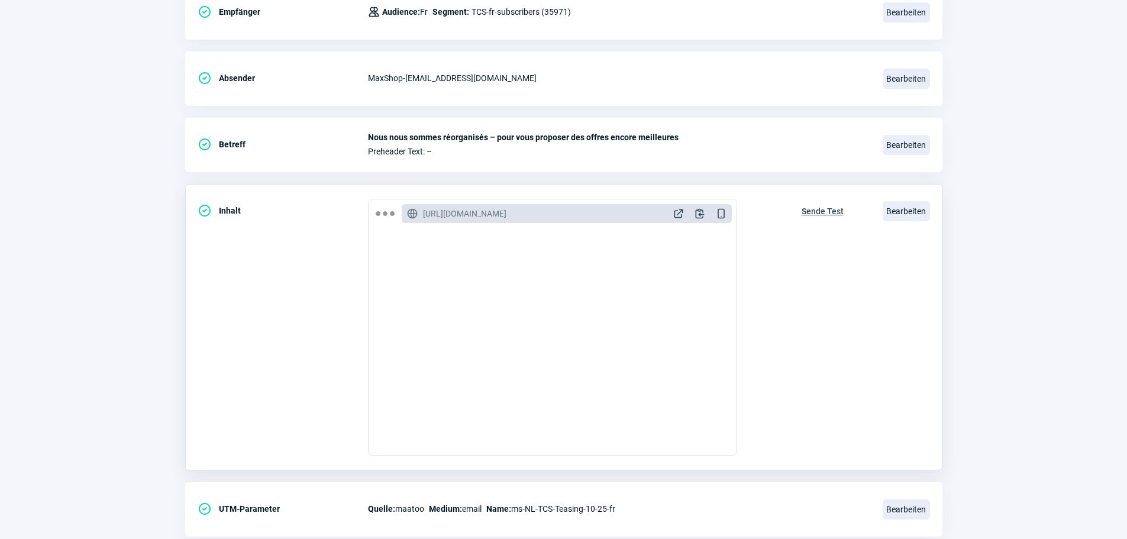
scroll to position [229, 0]
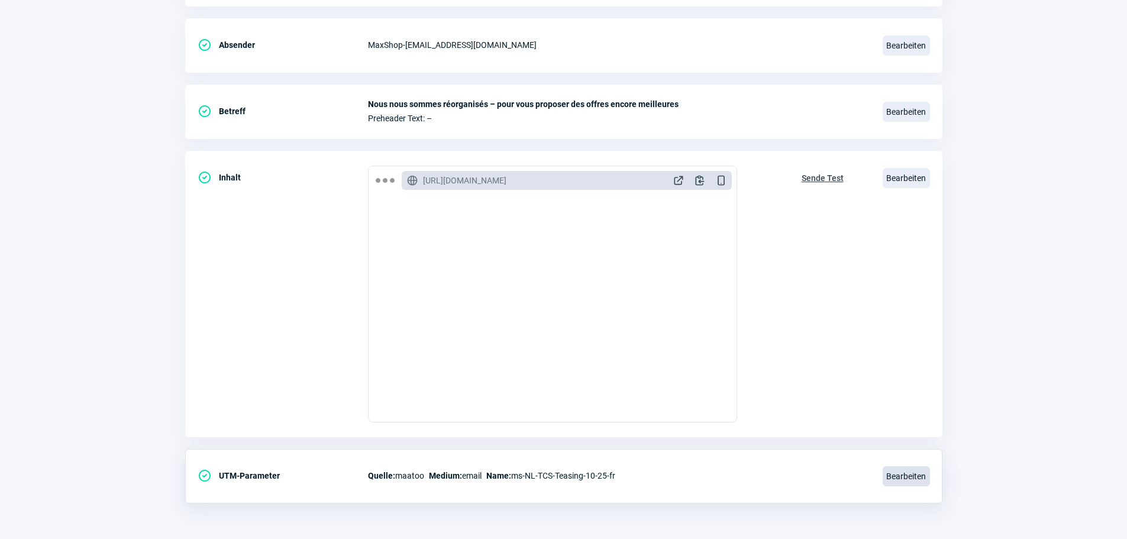
click at [902, 478] on span "Bearbeiten" at bounding box center [906, 476] width 47 height 20
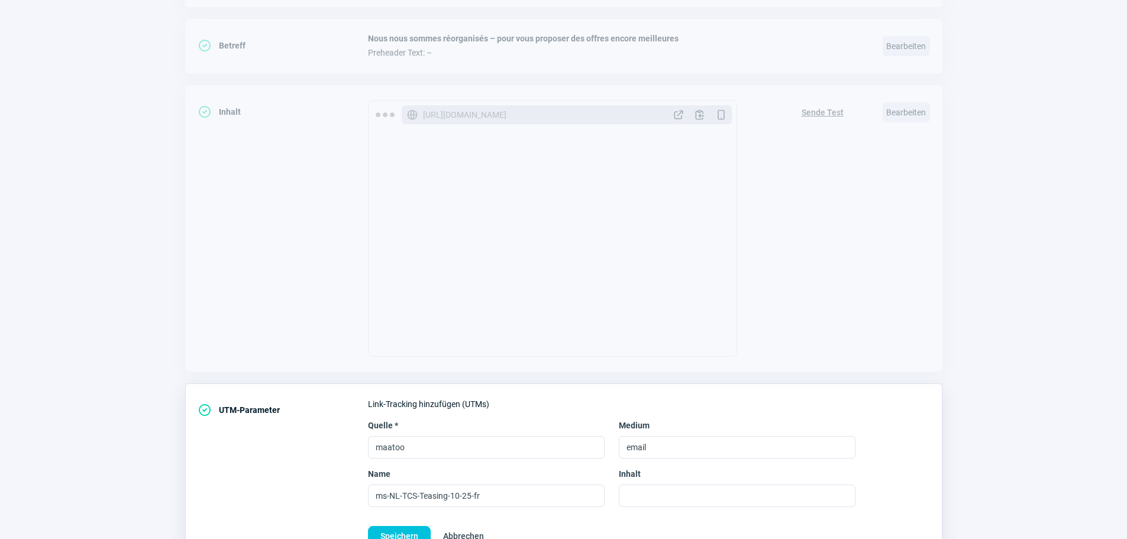
scroll to position [352, 0]
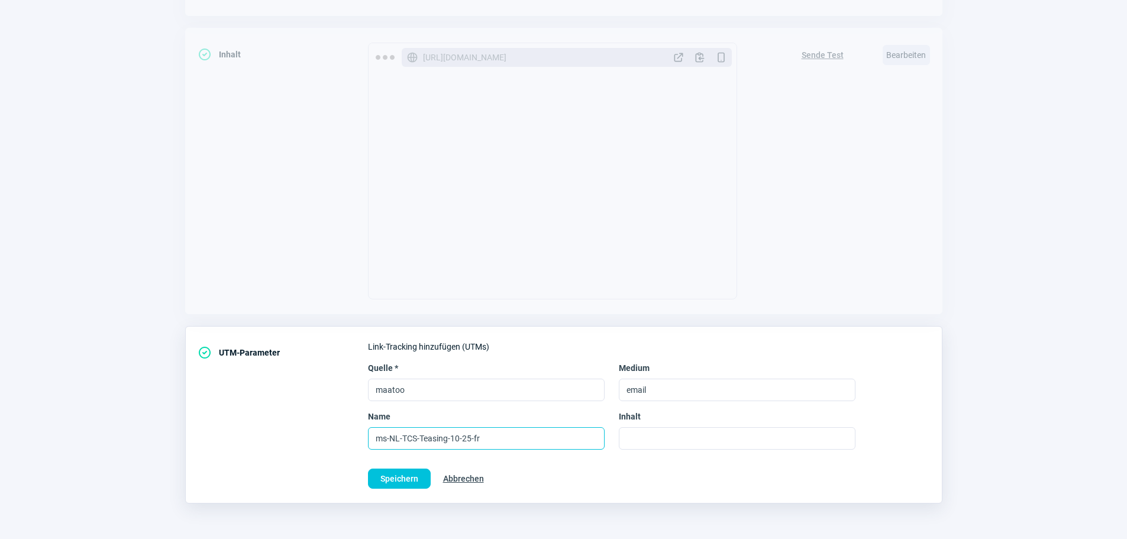
drag, startPoint x: 512, startPoint y: 435, endPoint x: 325, endPoint y: 442, distance: 187.7
click at [325, 442] on div "CheckCircle icon UTM-Parameter Link-Tracking hinzufügen (UTMs) Quelle * maatoo …" at bounding box center [563, 414] width 757 height 177
paste input "start"
type input "ms-NL-start-10-25-fr"
click at [404, 476] on span "Speichern" at bounding box center [399, 478] width 38 height 19
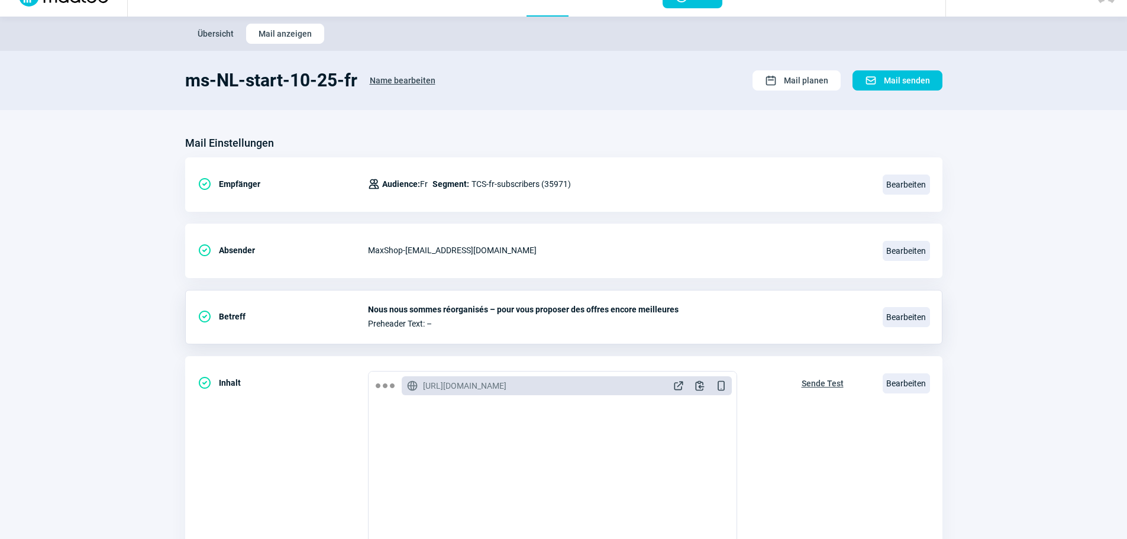
scroll to position [0, 0]
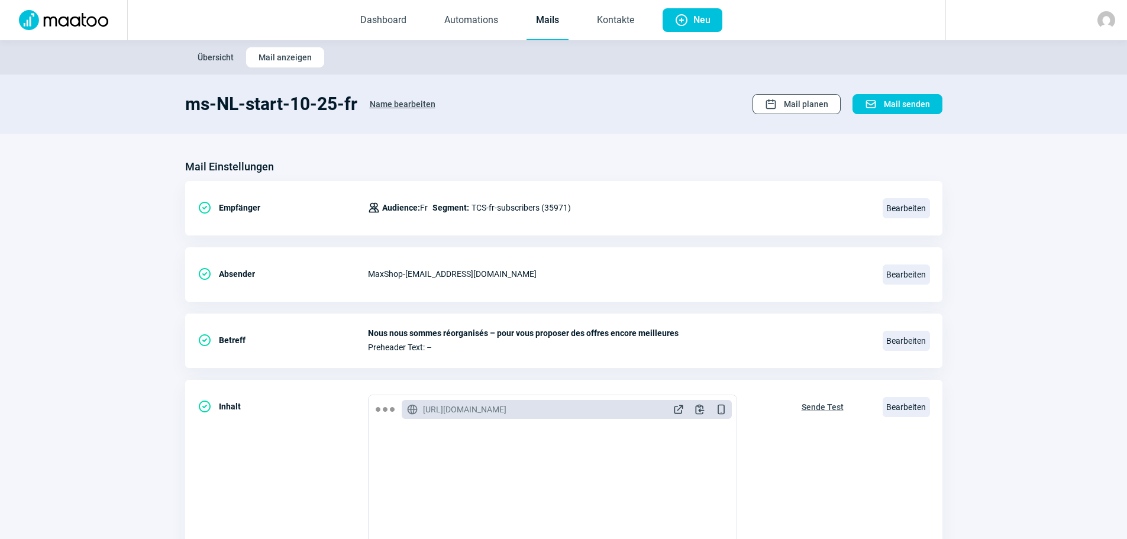
click at [813, 101] on span "Mail planen" at bounding box center [806, 104] width 44 height 19
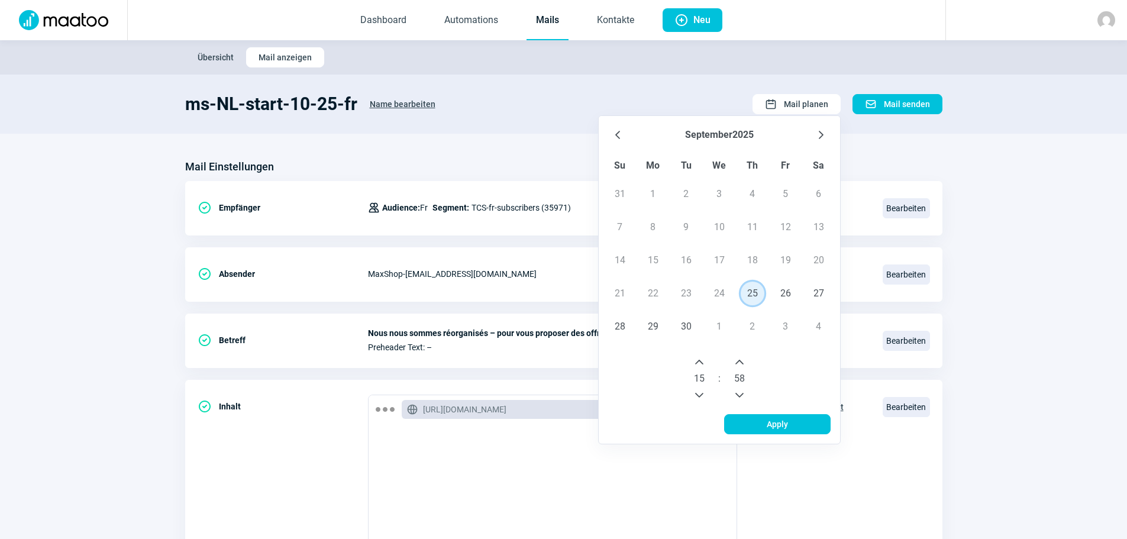
click at [754, 296] on span "25" at bounding box center [753, 294] width 24 height 24
click at [702, 360] on icon "Next Hour" at bounding box center [699, 361] width 9 height 9
click at [766, 422] on span "Apply" at bounding box center [778, 424] width 82 height 19
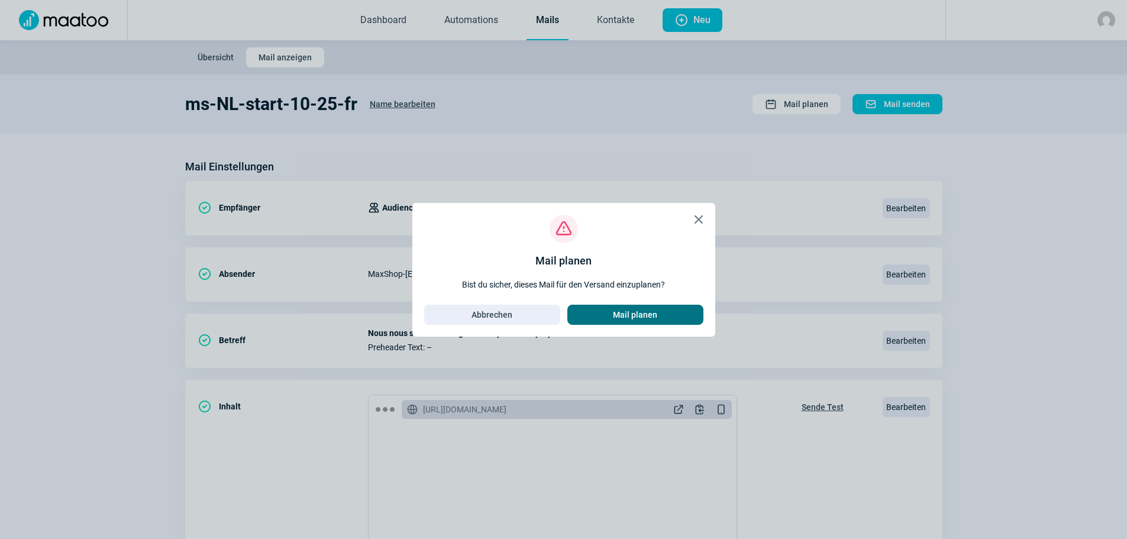
click at [647, 315] on span "Mail planen" at bounding box center [635, 314] width 44 height 19
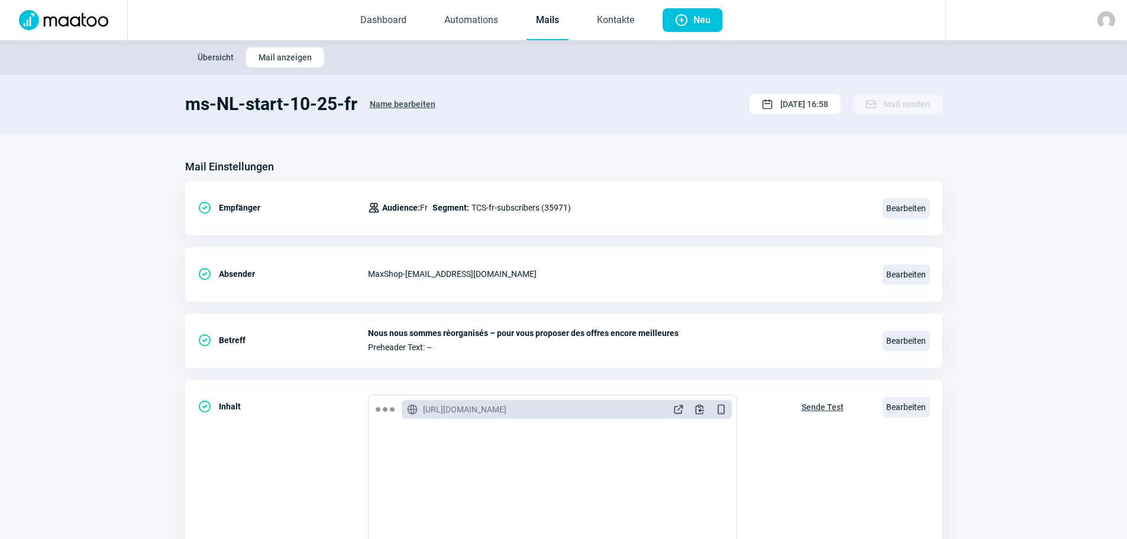
click at [212, 59] on span "Übersicht" at bounding box center [216, 57] width 36 height 19
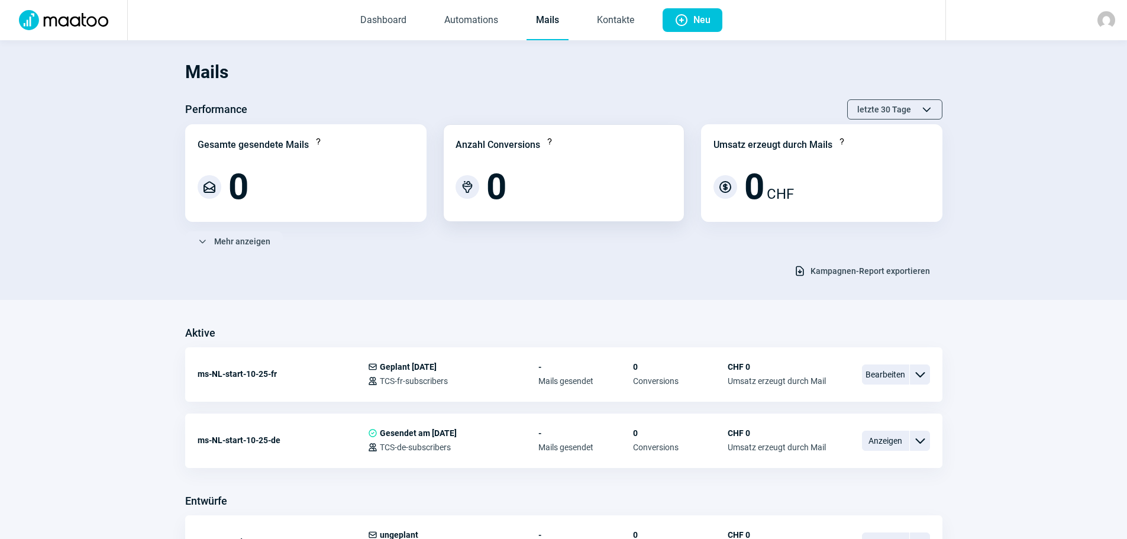
scroll to position [177, 0]
